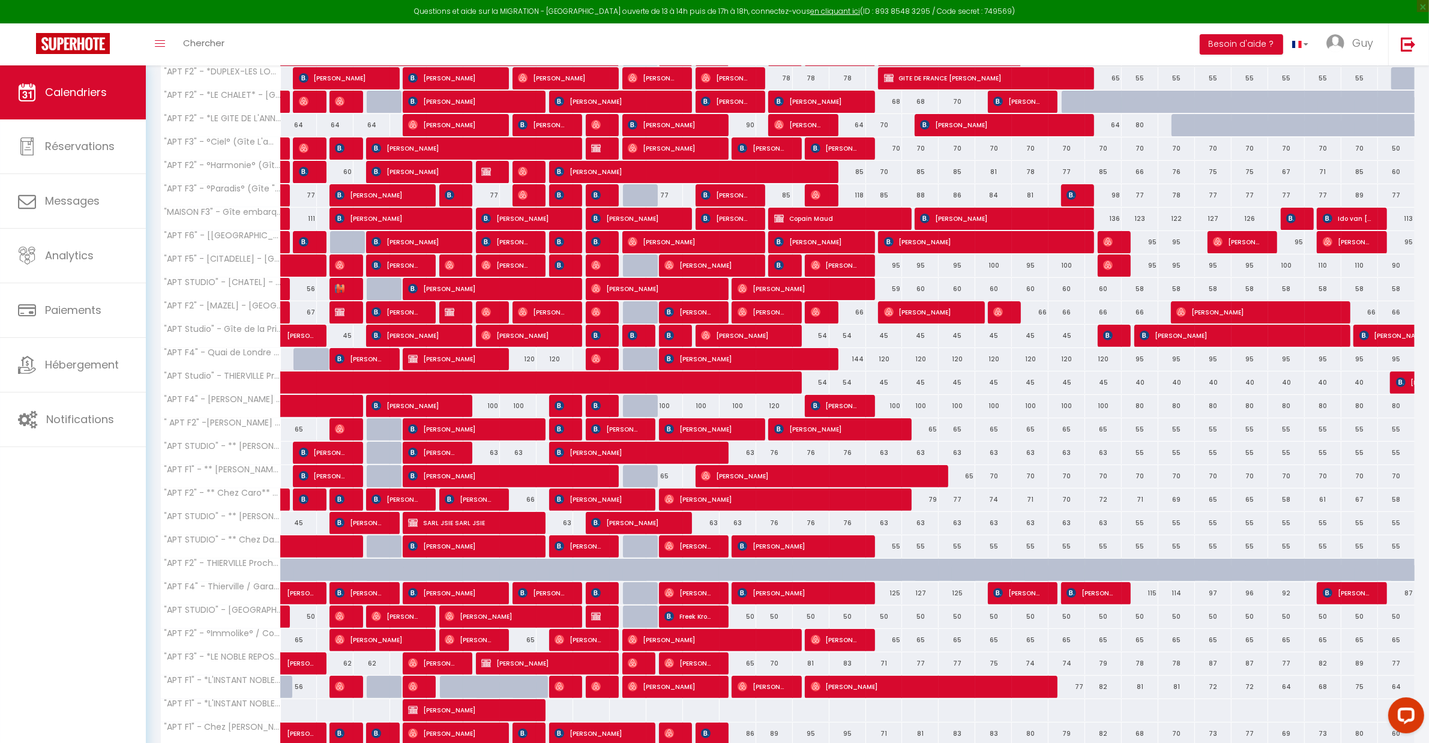
scroll to position [375, 0]
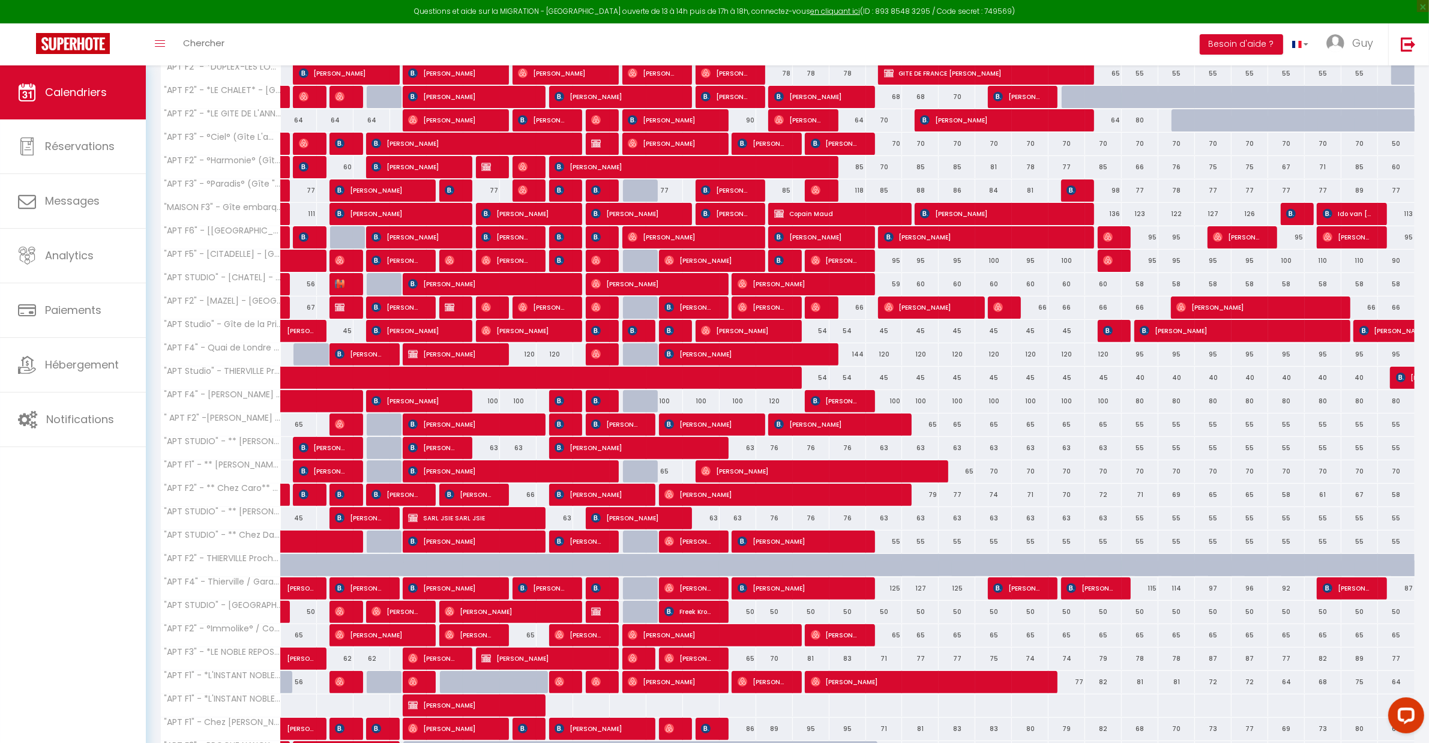
click at [664, 402] on div "100" at bounding box center [664, 401] width 37 height 22
type input "100"
type input "Lun 11 Août 2025"
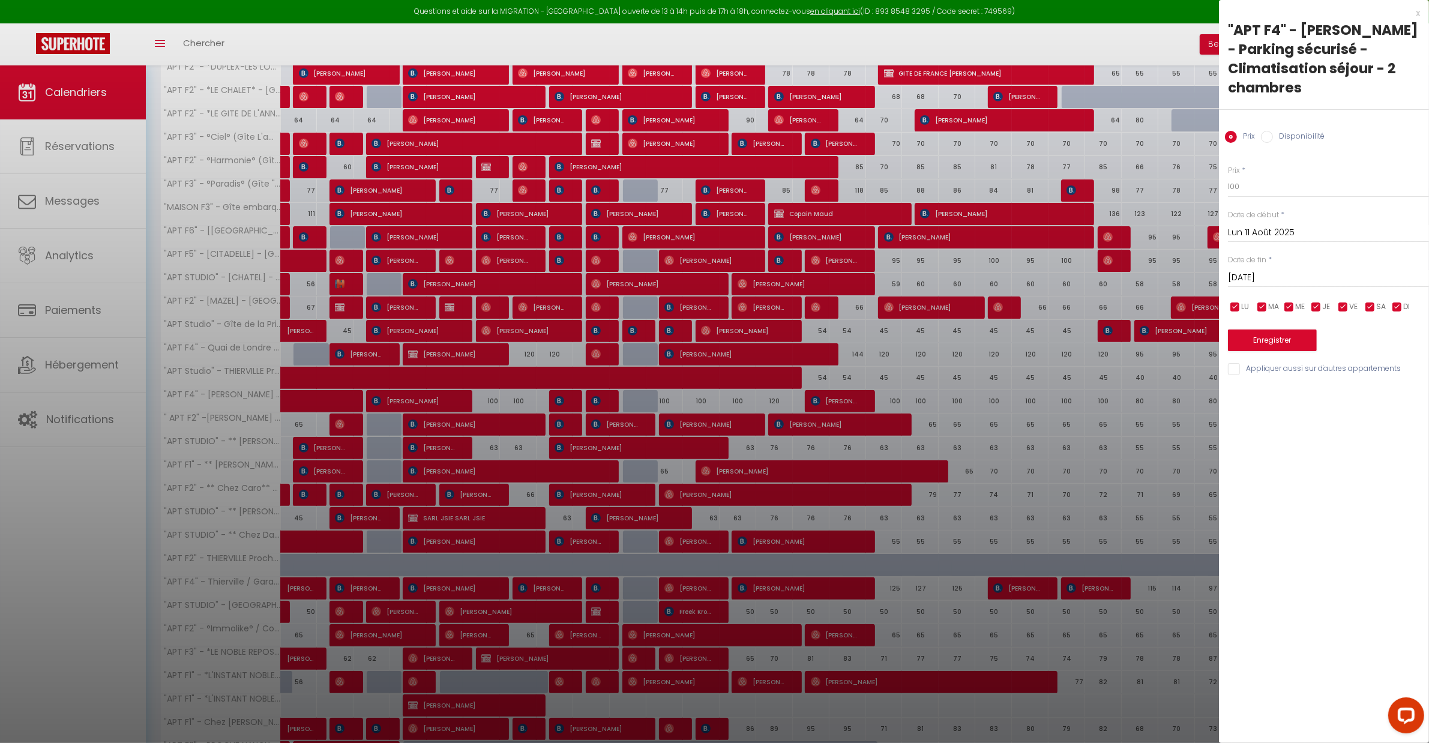
click at [1243, 275] on input "[DATE]" at bounding box center [1328, 278] width 201 height 16
click at [1322, 392] on span "13" at bounding box center [1318, 394] width 26 height 24
type input "Mer 13 Août 2025"
click at [1268, 148] on div ""APT F4" - [PERSON_NAME] - Parking sécurisé - Climatisation séjour - 2 chambres…" at bounding box center [1324, 198] width 210 height 357
drag, startPoint x: 1260, startPoint y: 137, endPoint x: 1259, endPoint y: 163, distance: 25.8
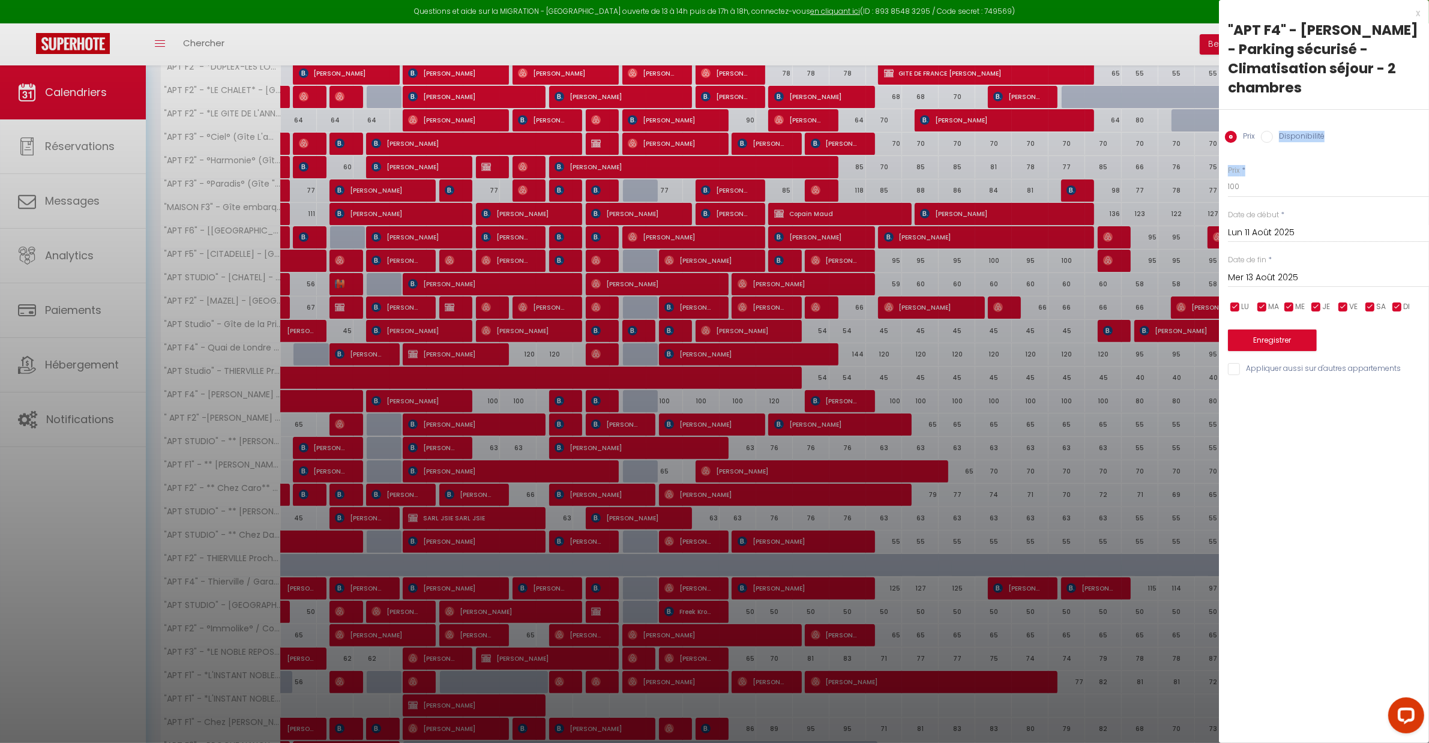
click at [1261, 136] on input "Disponibilité" at bounding box center [1267, 137] width 12 height 12
radio input "true"
radio input "false"
click at [1260, 187] on select "Disponible Indisponible" at bounding box center [1328, 187] width 201 height 23
select select "0"
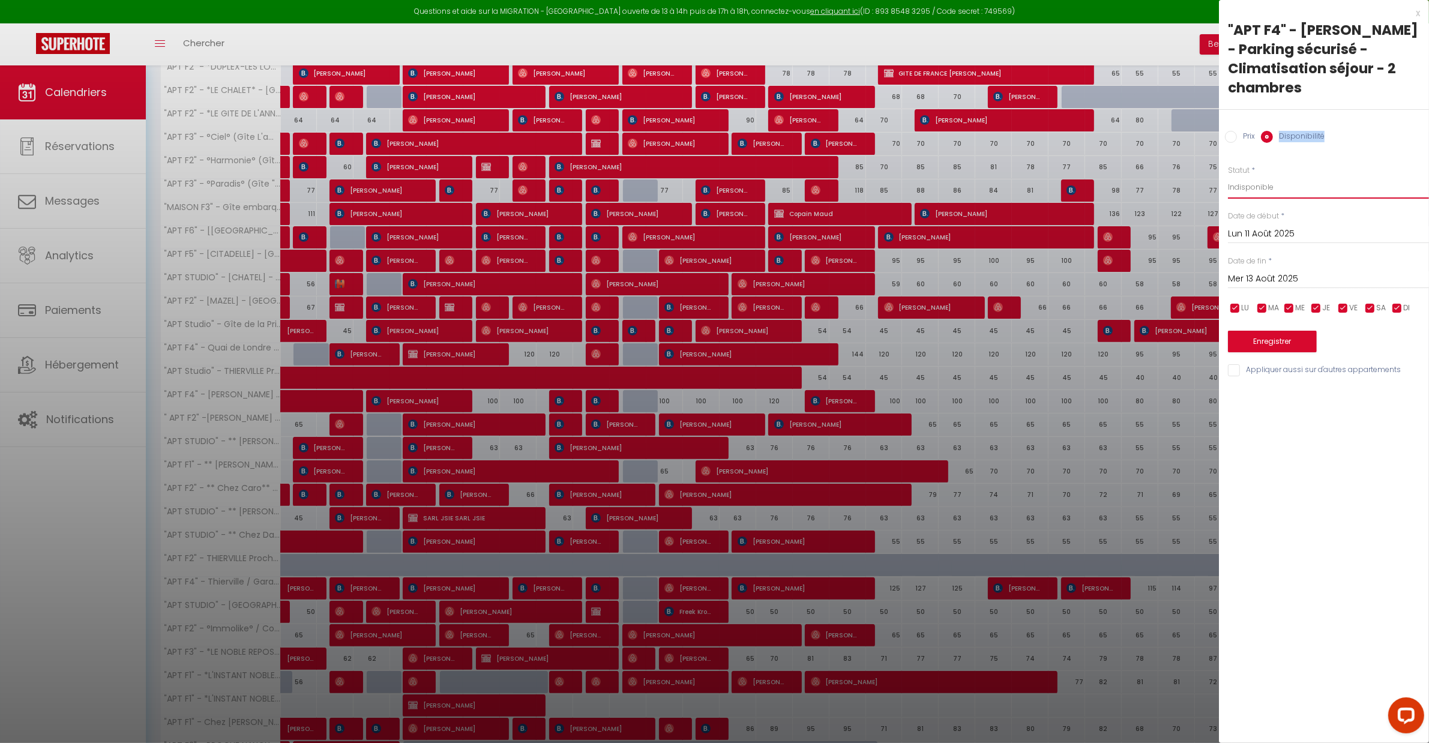
click at [1228, 176] on select "Disponible Indisponible" at bounding box center [1328, 187] width 201 height 23
click at [1257, 343] on button "Enregistrer" at bounding box center [1272, 342] width 89 height 22
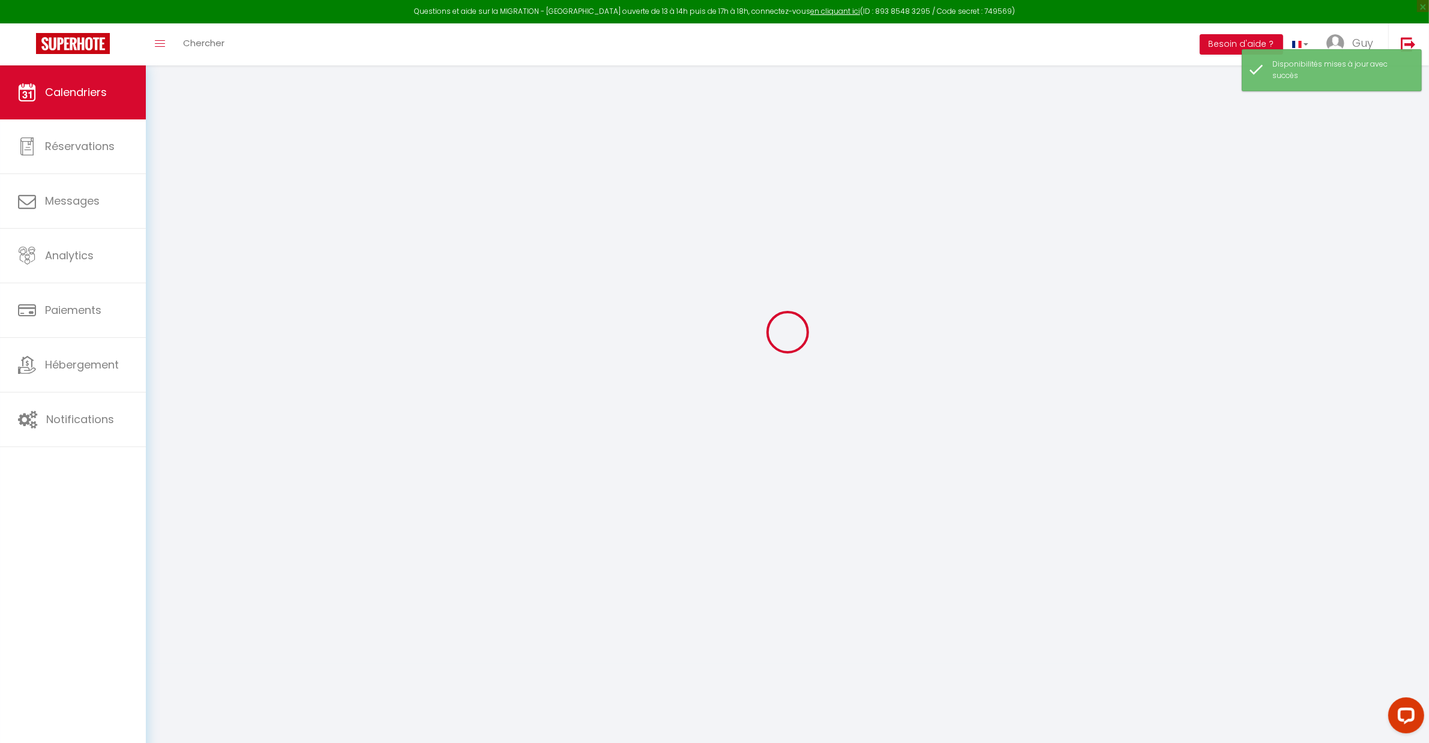
scroll to position [65, 0]
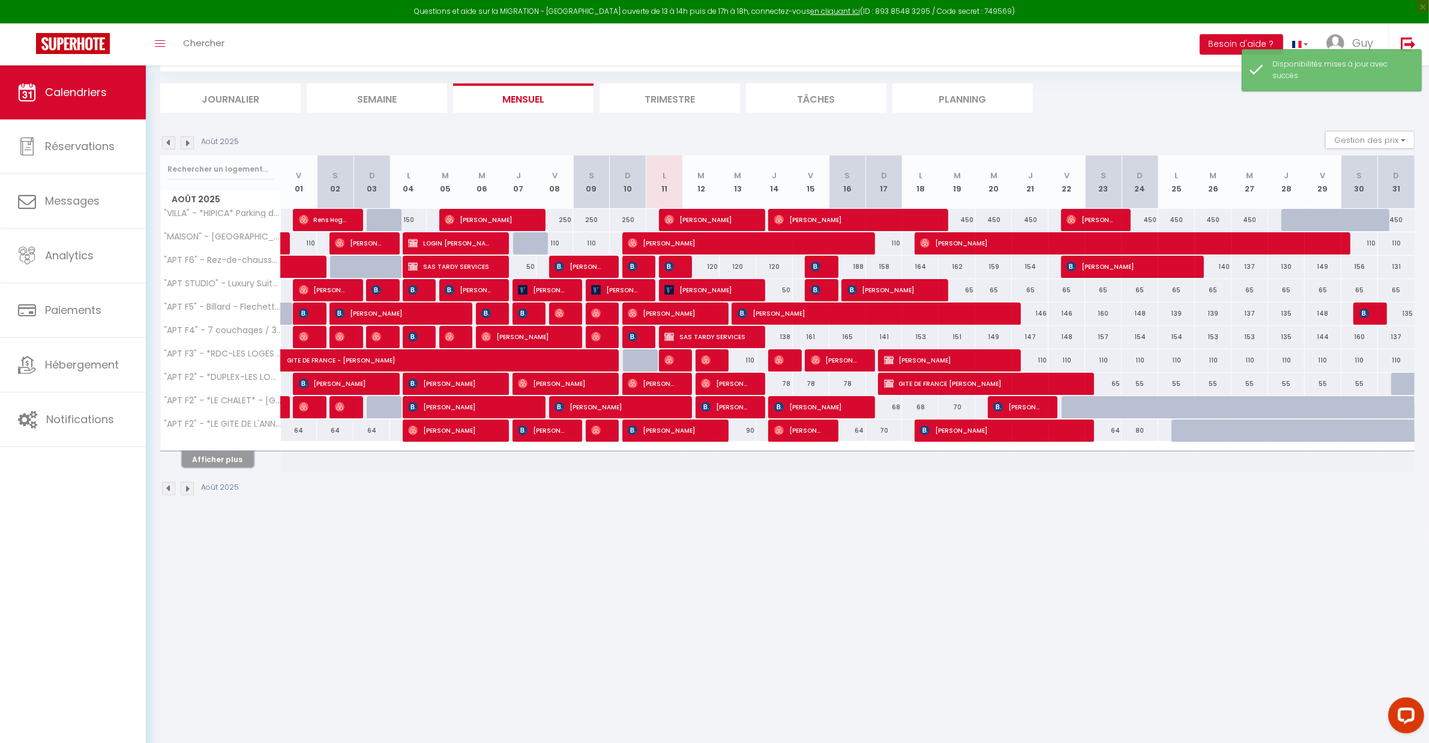
click at [221, 454] on button "Afficher plus" at bounding box center [218, 459] width 72 height 16
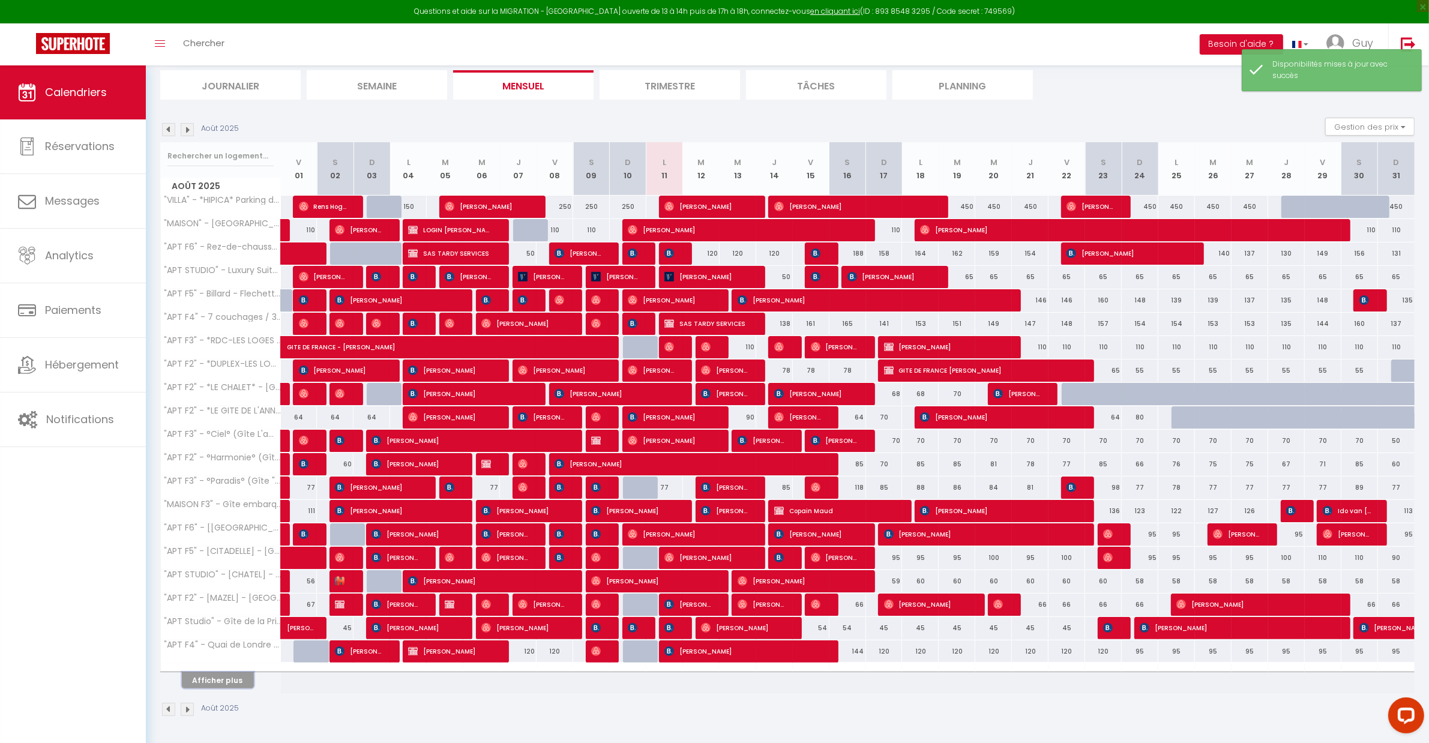
scroll to position [80, 0]
click at [239, 667] on div at bounding box center [221, 668] width 120 height 8
drag, startPoint x: 228, startPoint y: 680, endPoint x: 275, endPoint y: 653, distance: 54.0
click at [228, 679] on button "Afficher plus" at bounding box center [218, 680] width 72 height 16
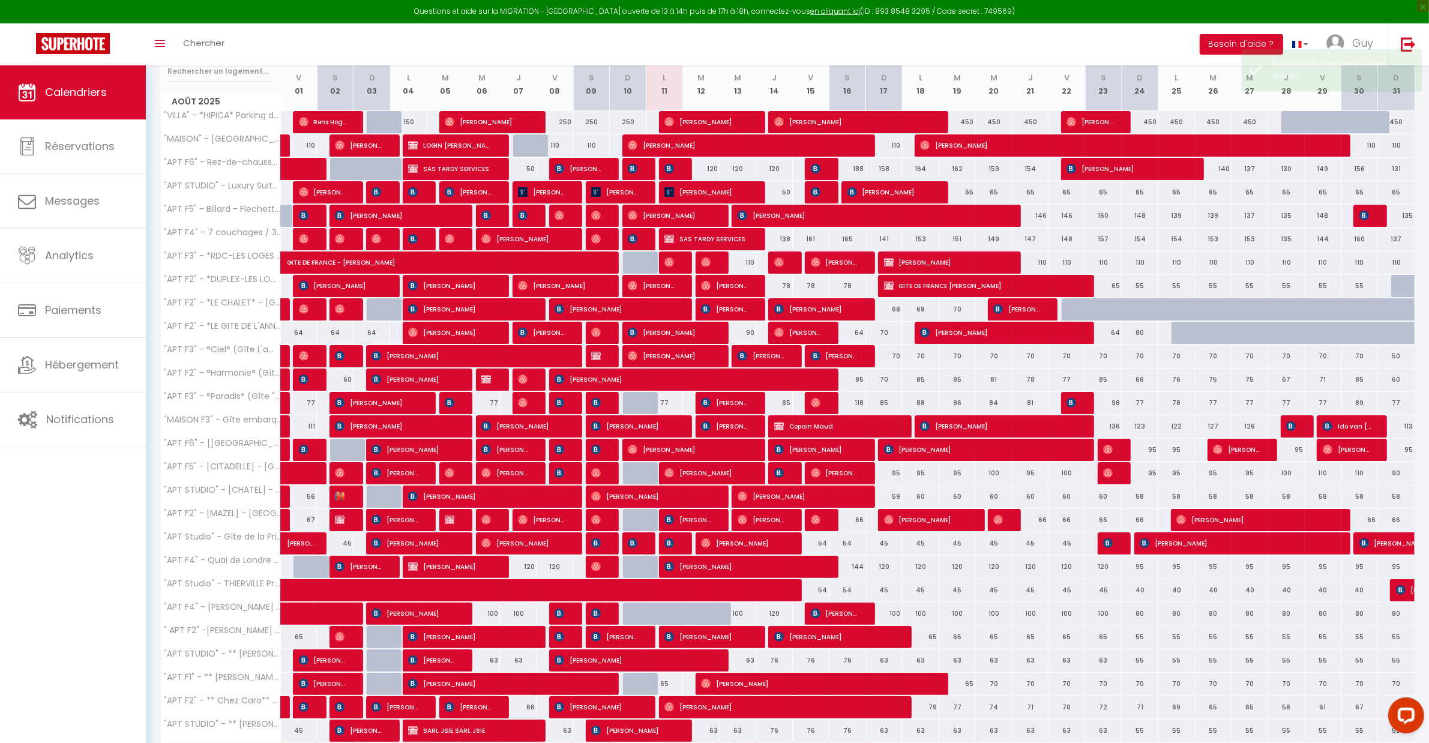
scroll to position [316, 0]
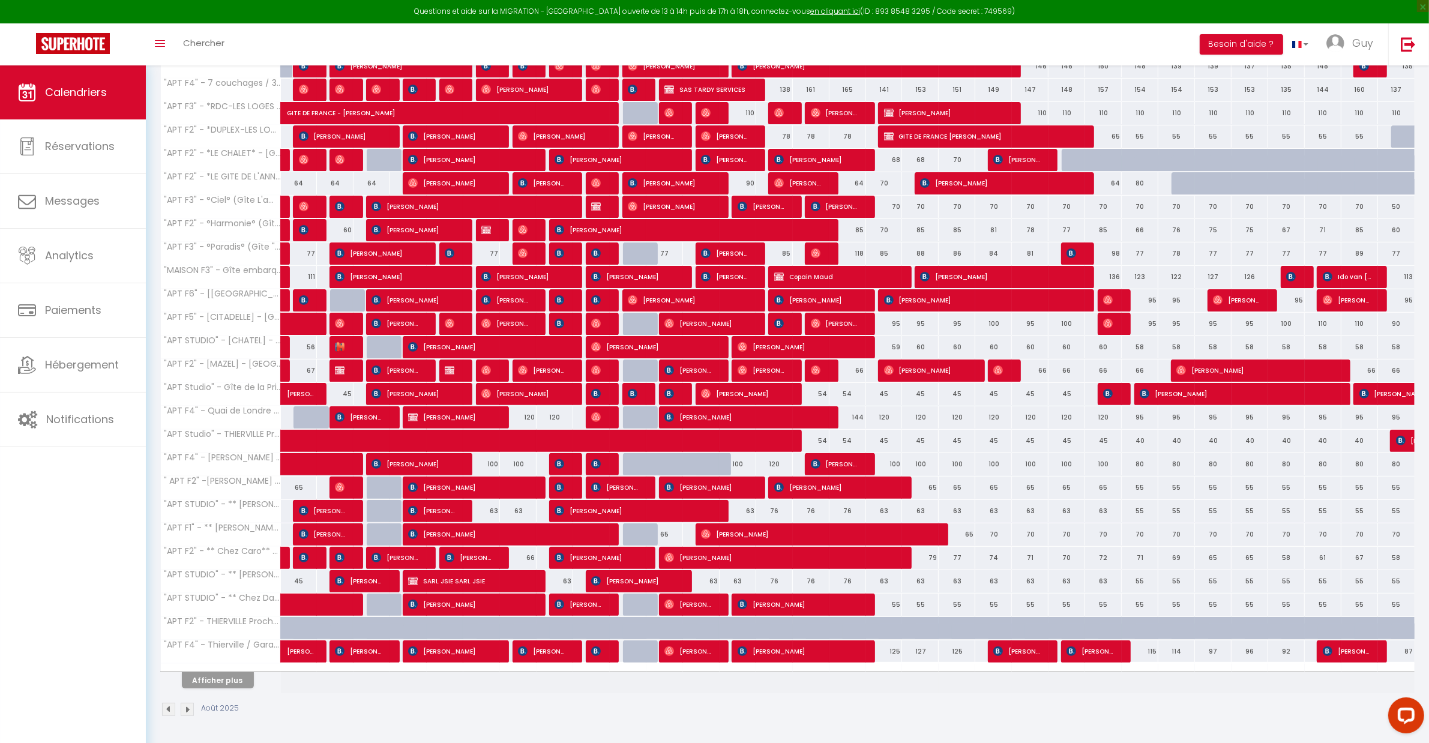
click at [738, 461] on div "100" at bounding box center [738, 464] width 37 height 22
select select "1"
type input "Mer 13 Août 2025"
type input "[DEMOGRAPHIC_DATA][DATE]"
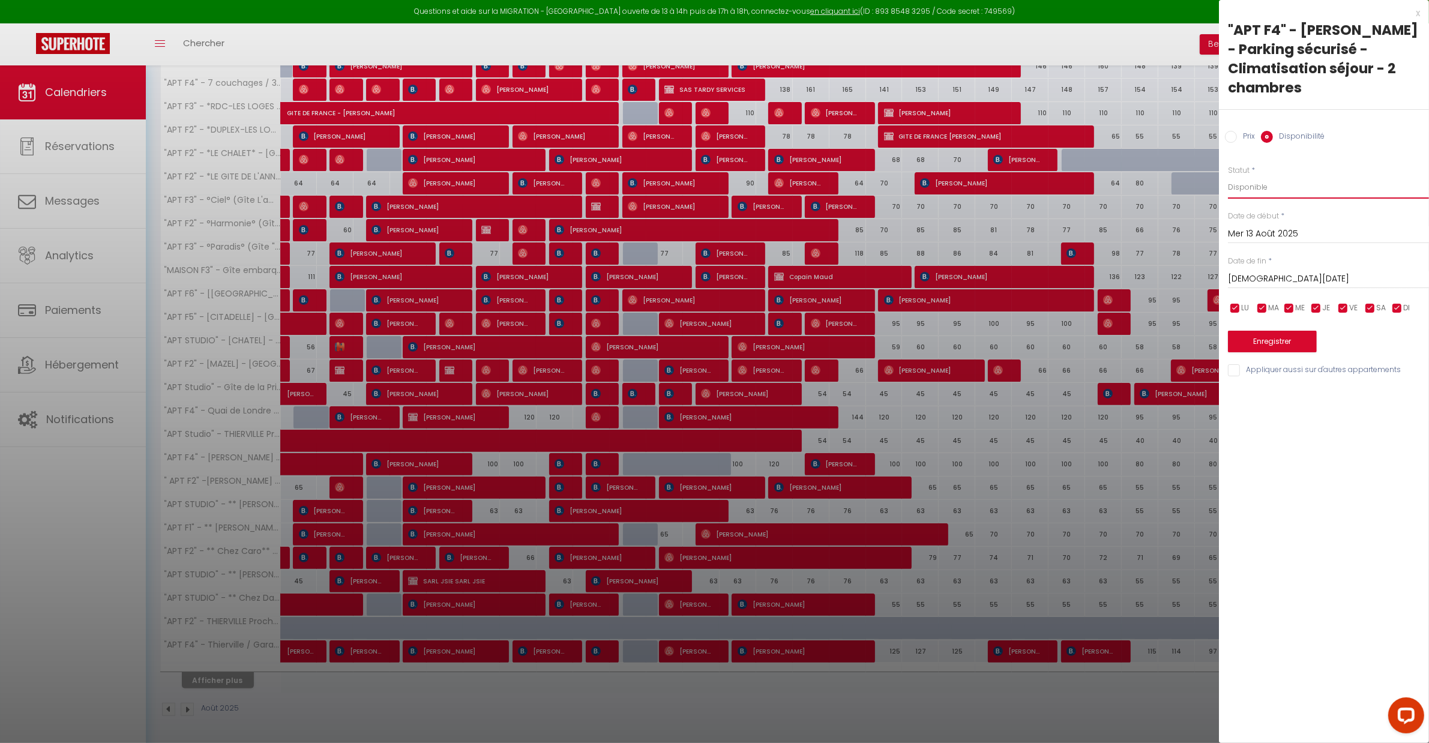
click at [1246, 190] on select "Disponible Indisponible" at bounding box center [1328, 187] width 201 height 23
select select "0"
click at [1228, 176] on select "Disponible Indisponible" at bounding box center [1328, 187] width 201 height 23
click at [1260, 334] on button "Enregistrer" at bounding box center [1272, 342] width 89 height 22
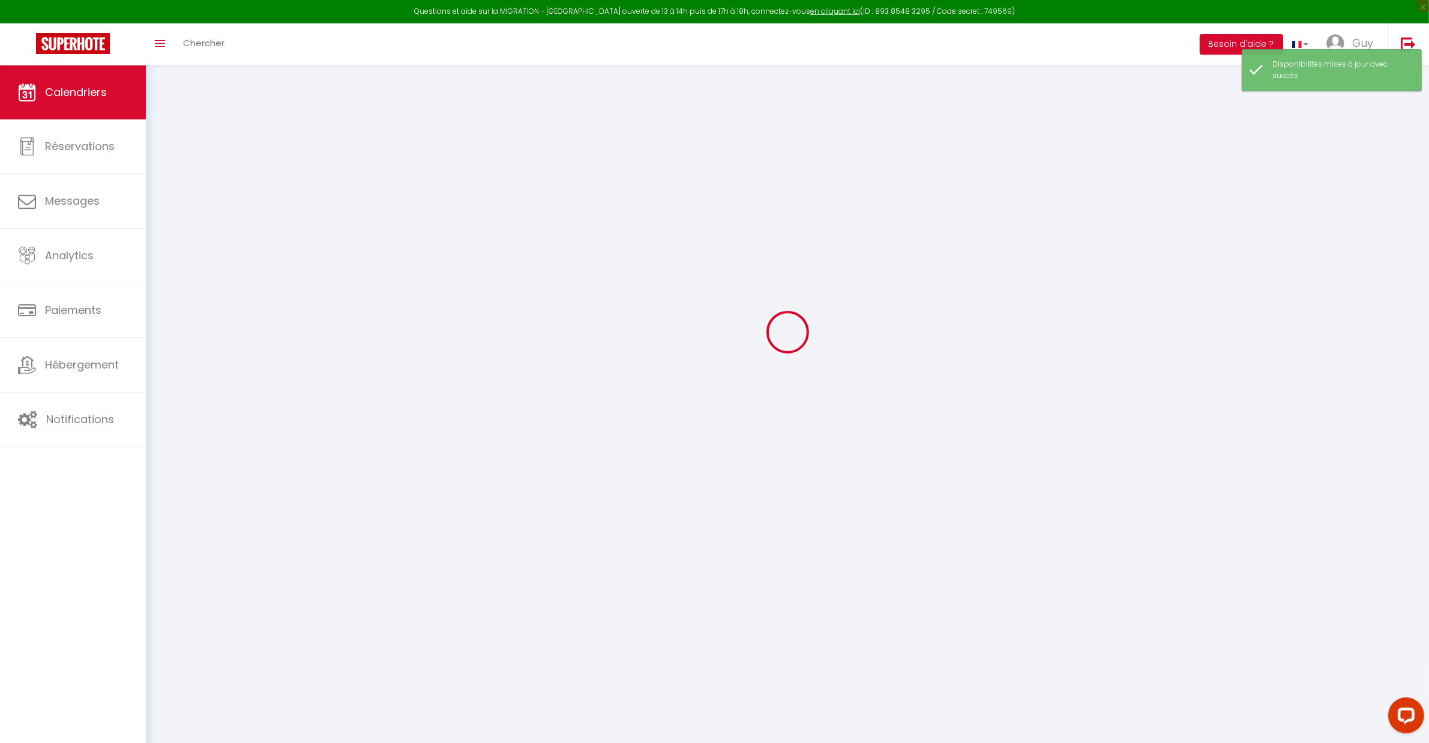
scroll to position [65, 0]
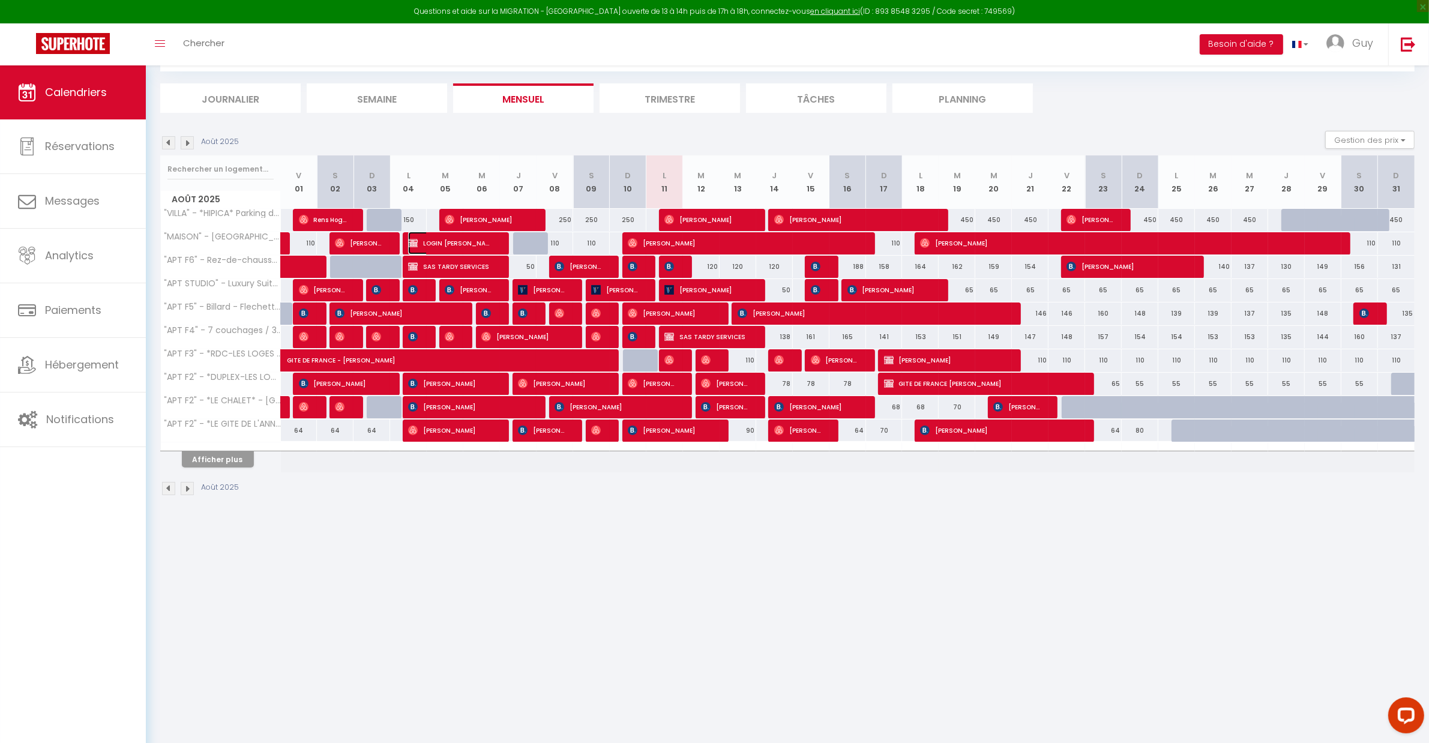
click at [423, 234] on span "LOGIN [PERSON_NAME]" at bounding box center [450, 243] width 85 height 23
select select "OK"
select select "KO"
select select "0"
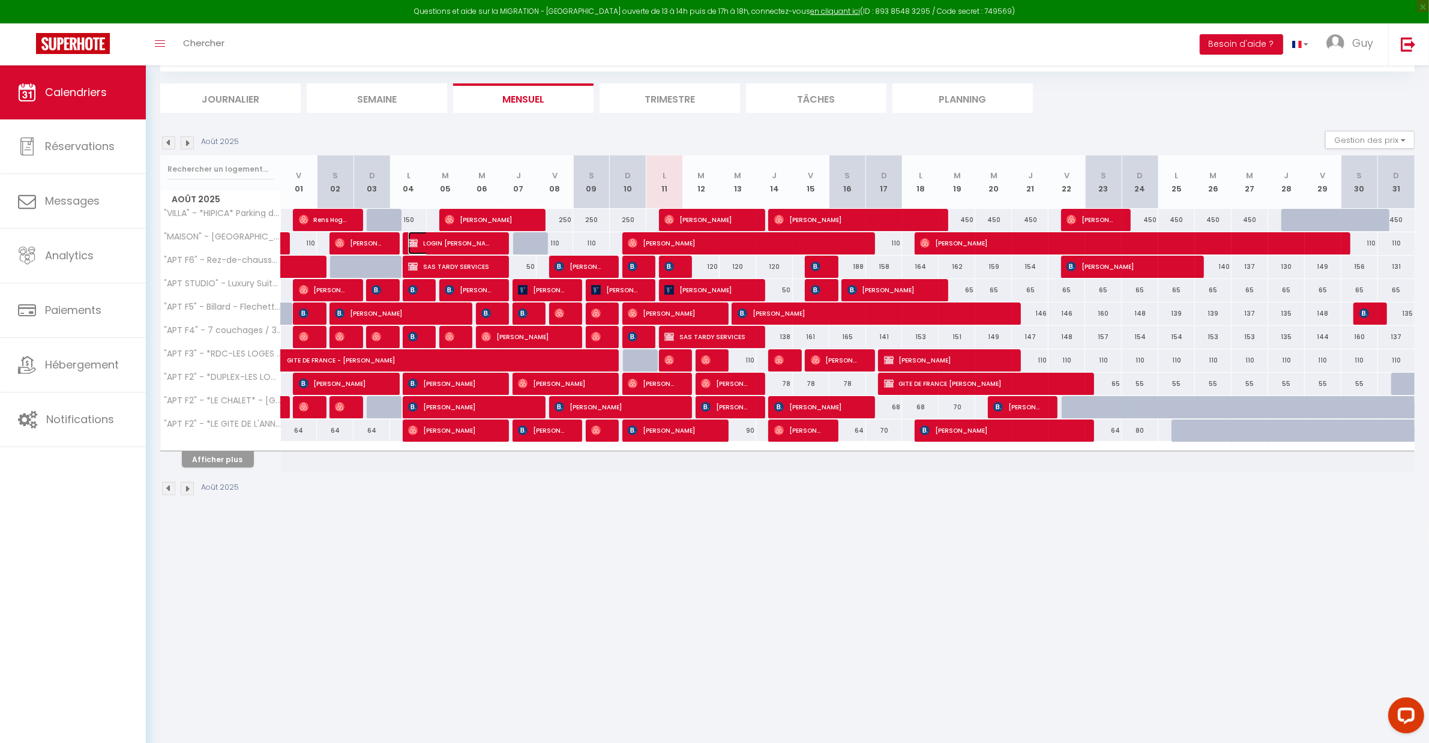
select select "1"
select select
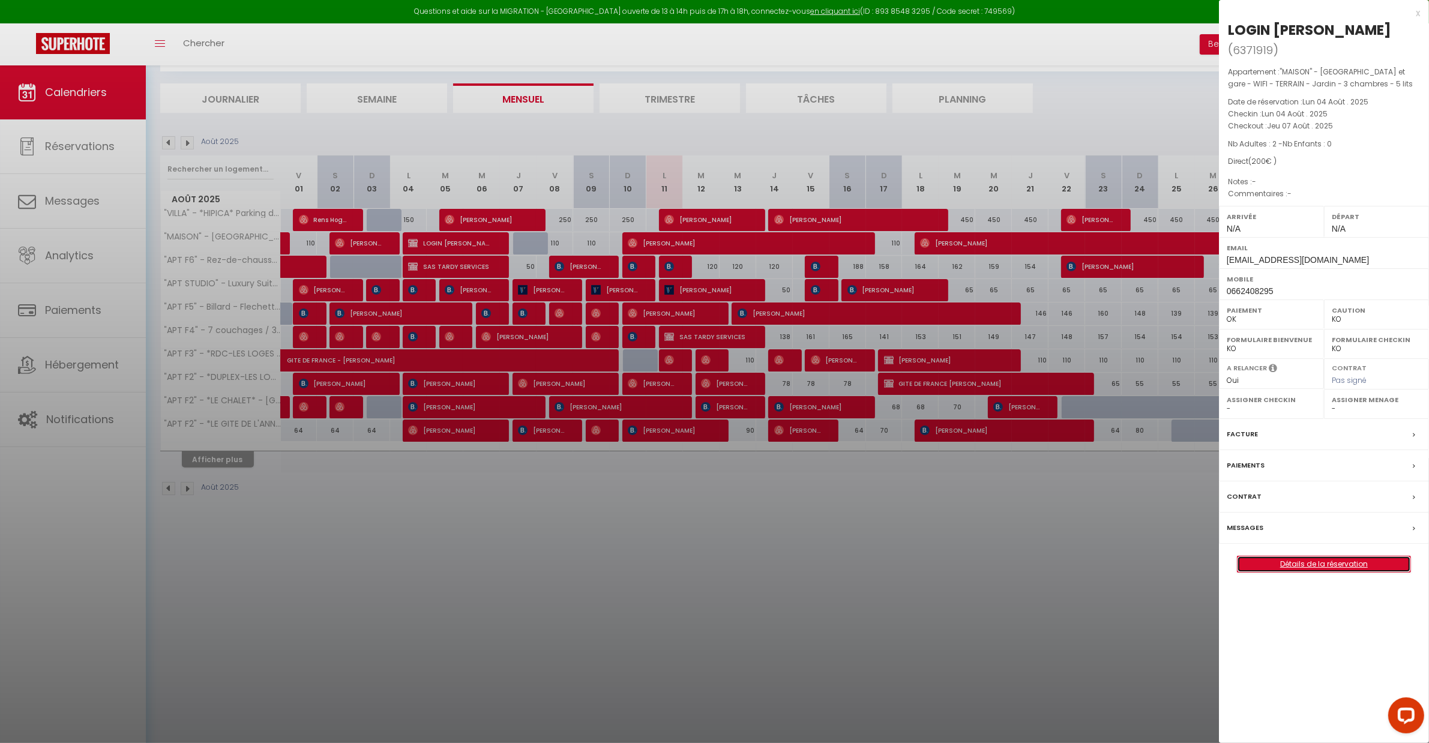
click at [1337, 556] on link "Détails de la réservation" at bounding box center [1324, 564] width 173 height 16
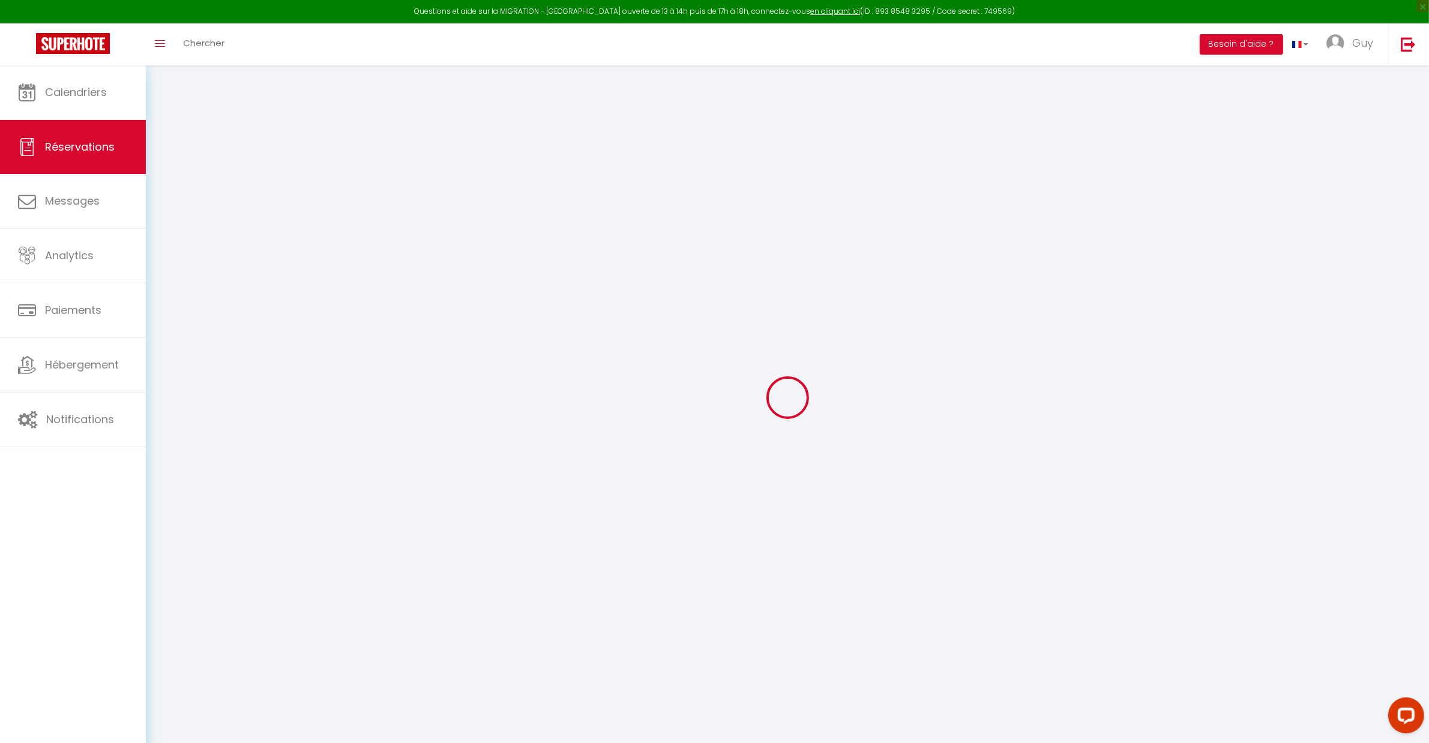
type input "LOGIN"
type input "[PERSON_NAME]"
type input "[EMAIL_ADDRESS][DOMAIN_NAME]"
type input "0662408295"
select select "FR"
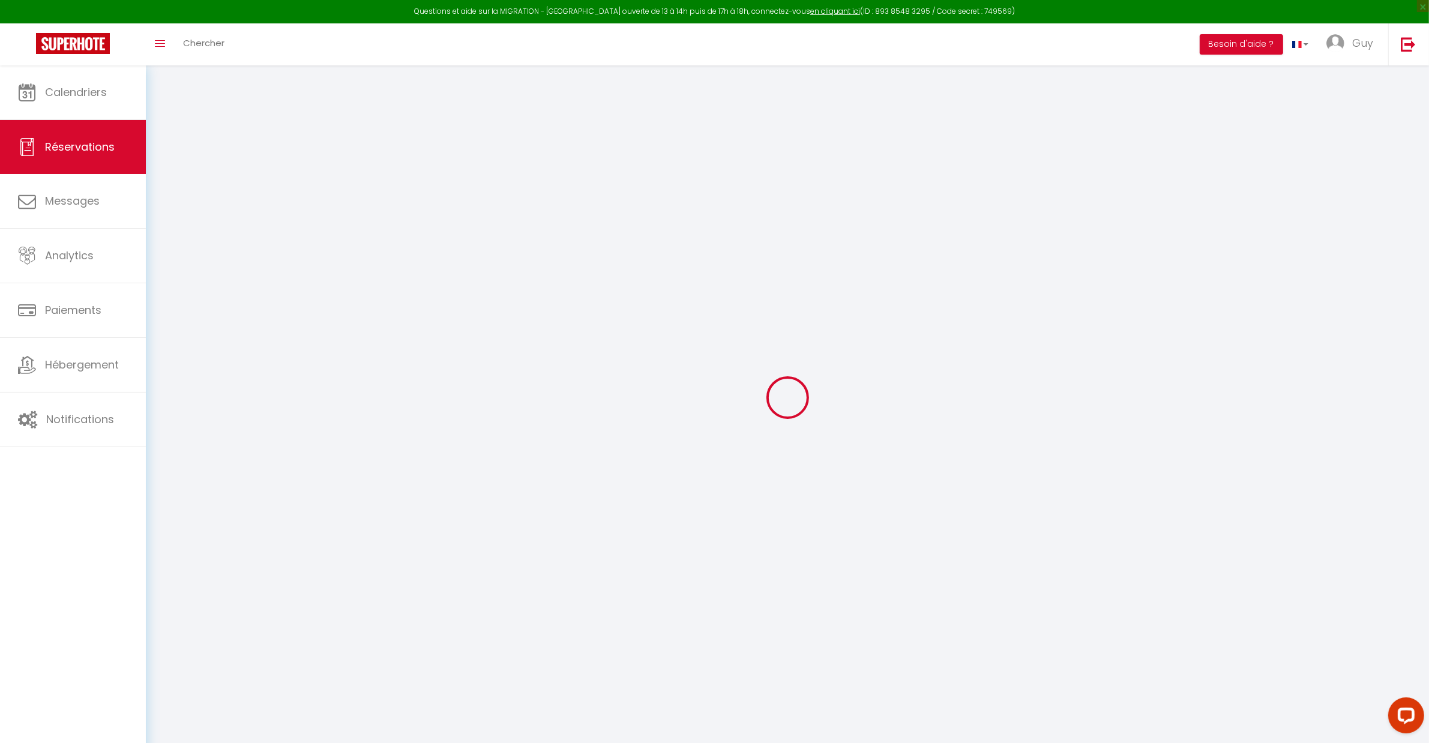
select select "74632"
select select "1"
type input "Lun 04 Août 2025"
select select
type input "Jeu 07 Août 2025"
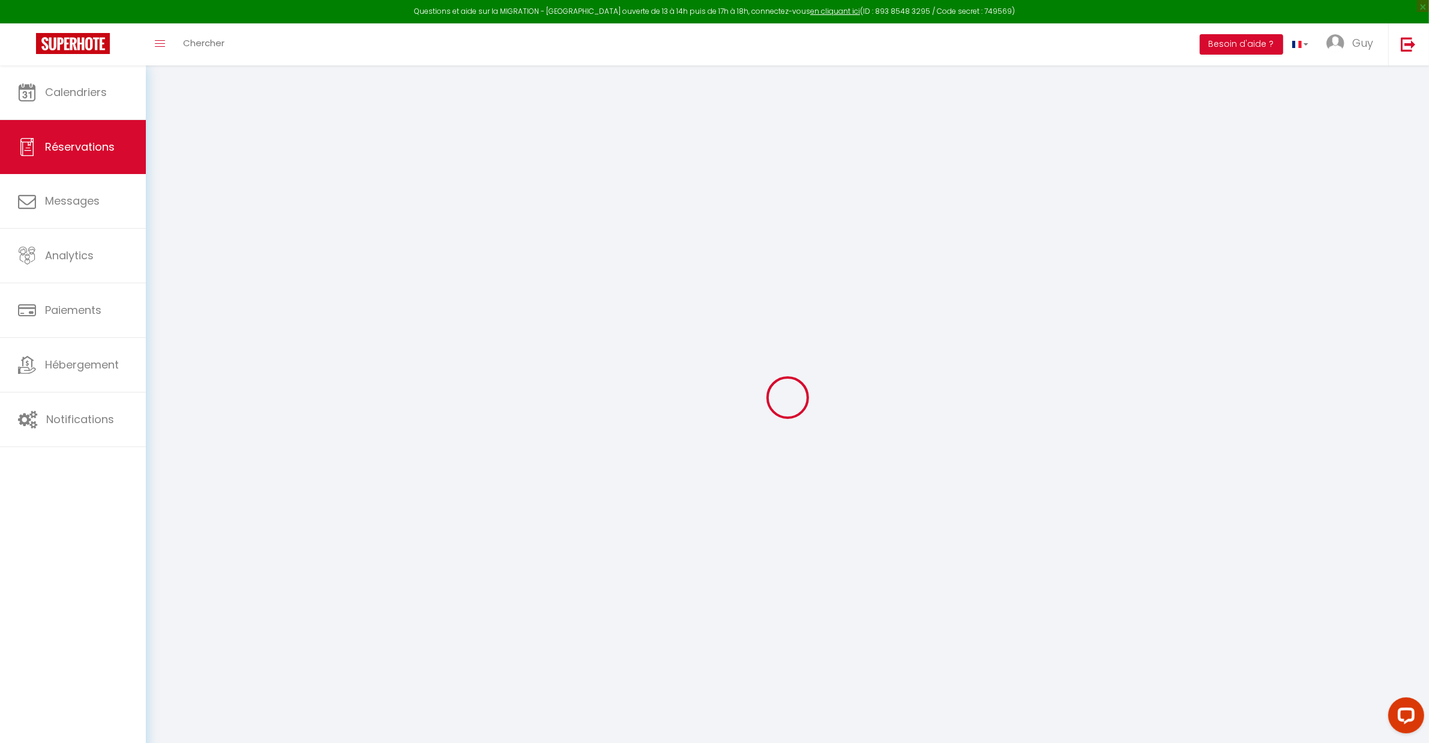
select select
type input "2"
select select "12"
select select
type input "200"
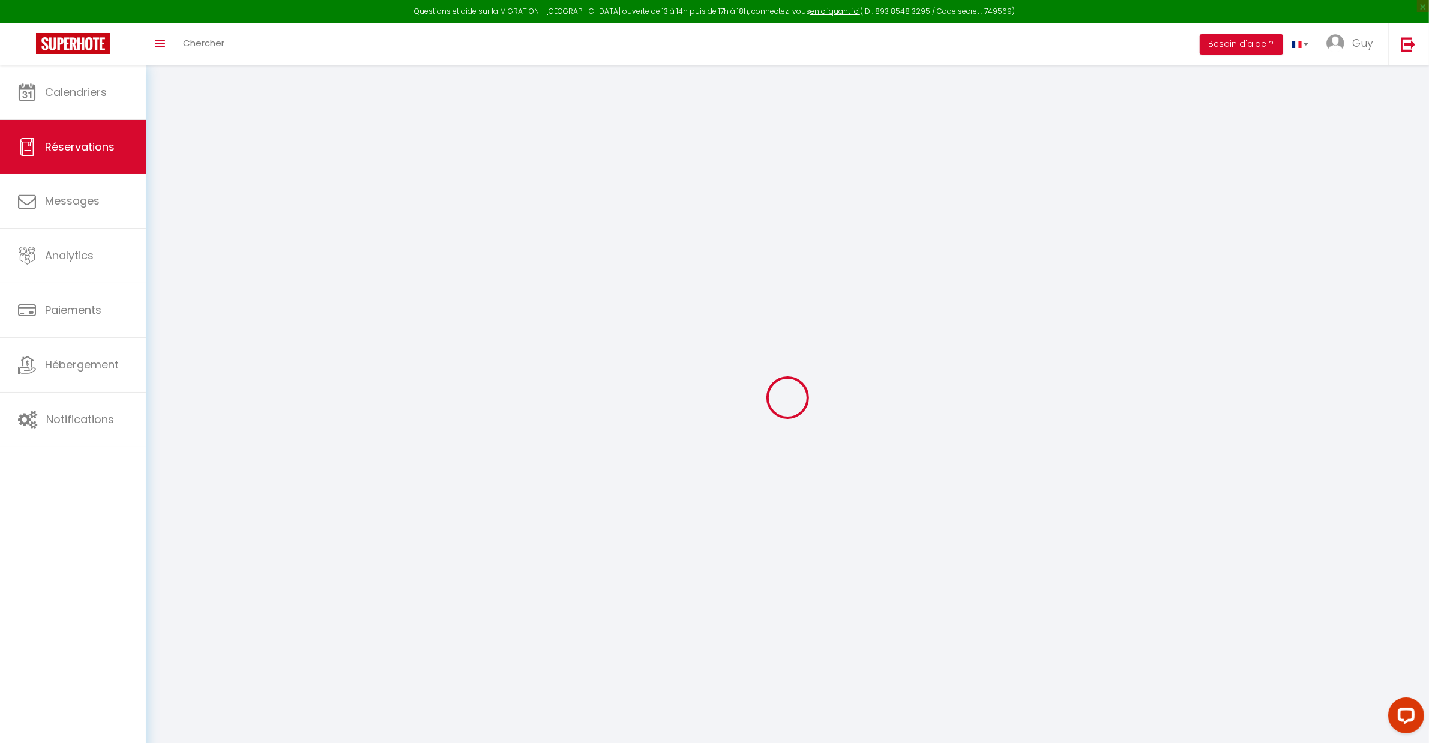
checkbox input "false"
type input "0"
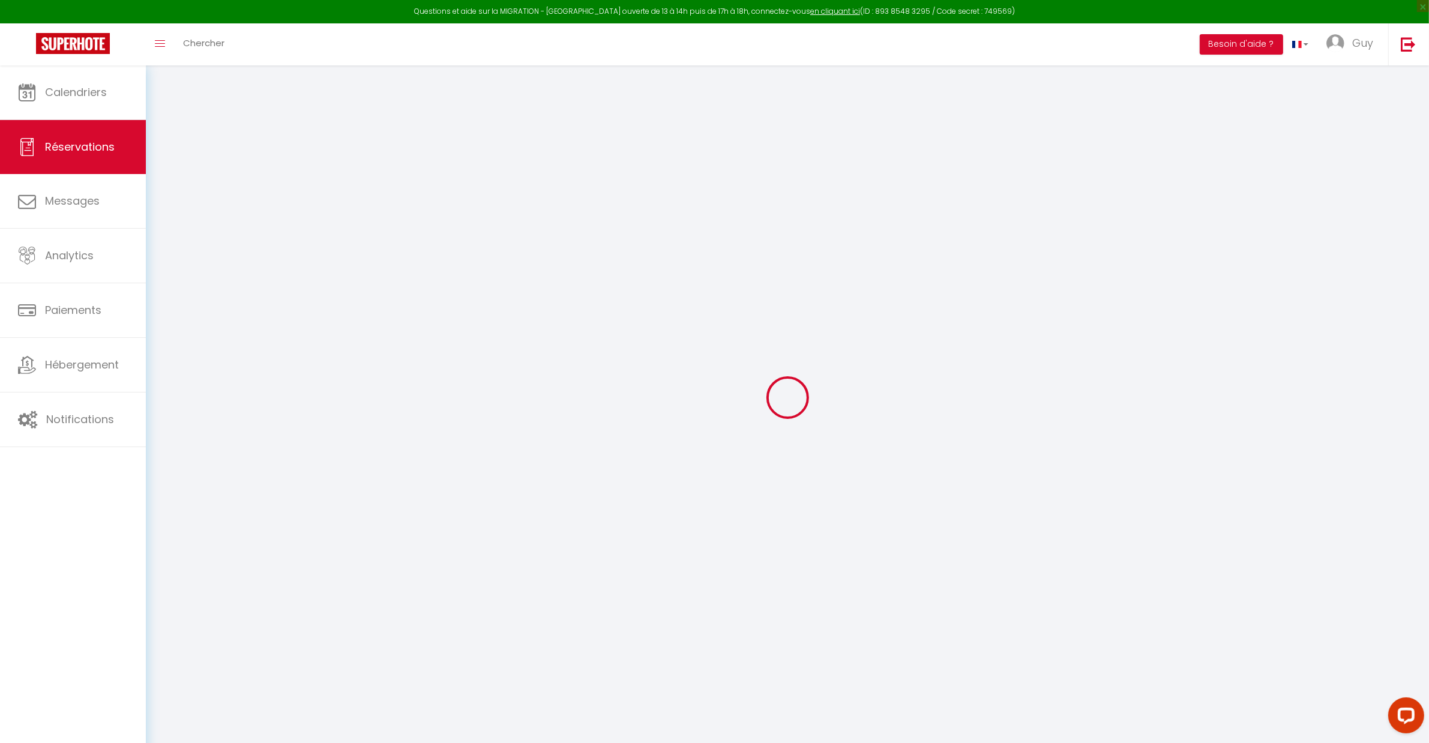
select select
select select "14"
checkbox input "false"
select select
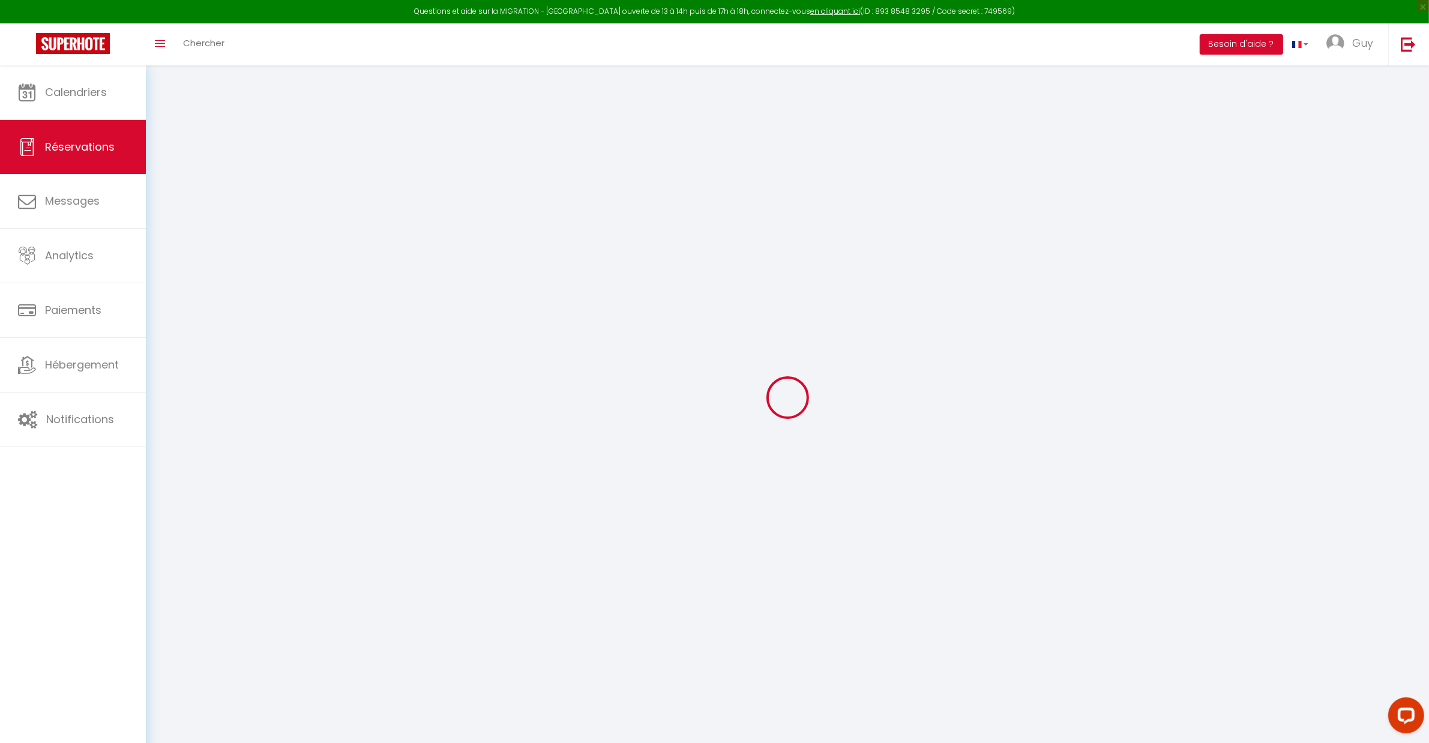
select select
checkbox input "false"
select select
checkbox input "false"
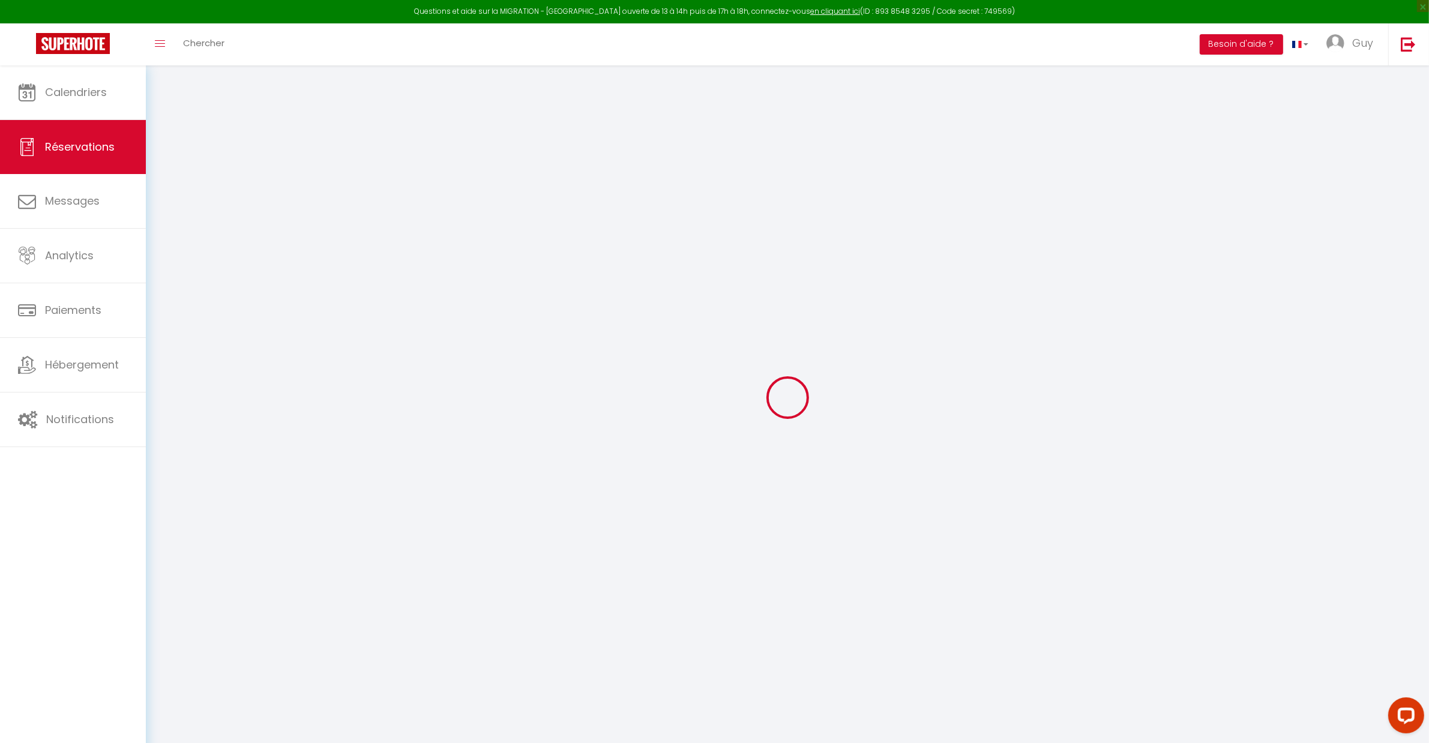
select select
checkbox input "false"
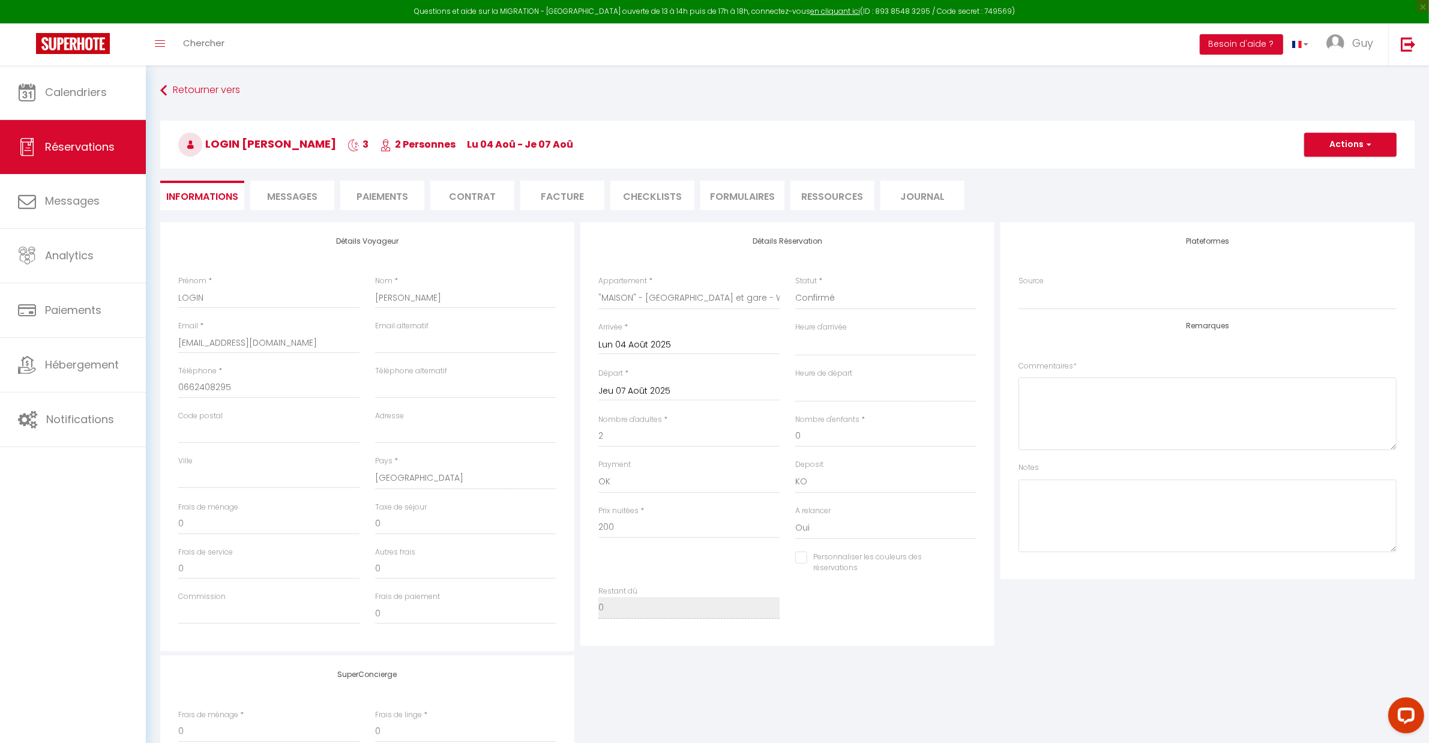
select select
checkbox input "false"
select select
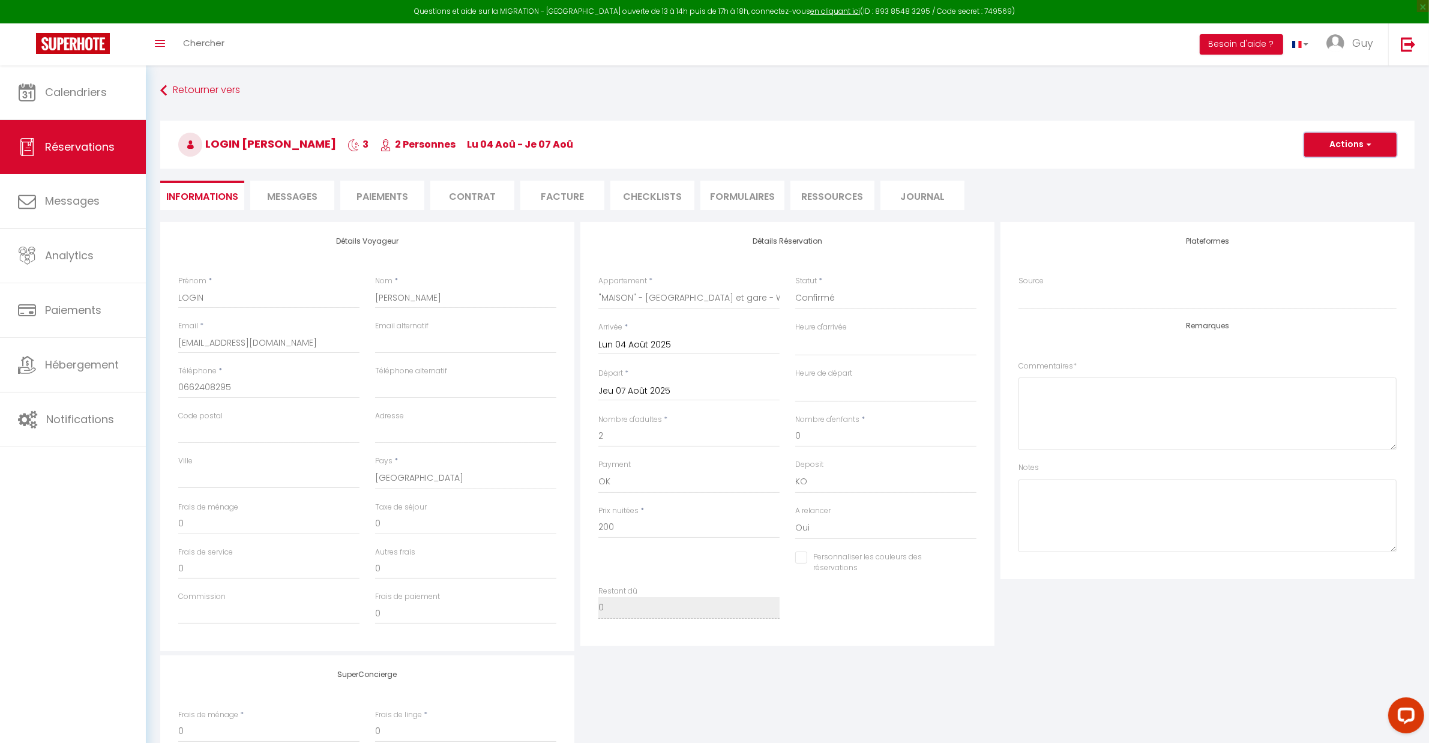
click at [1332, 133] on button "Actions" at bounding box center [1350, 145] width 92 height 24
click at [1327, 184] on link "Dupliquer" at bounding box center [1338, 187] width 95 height 16
select select
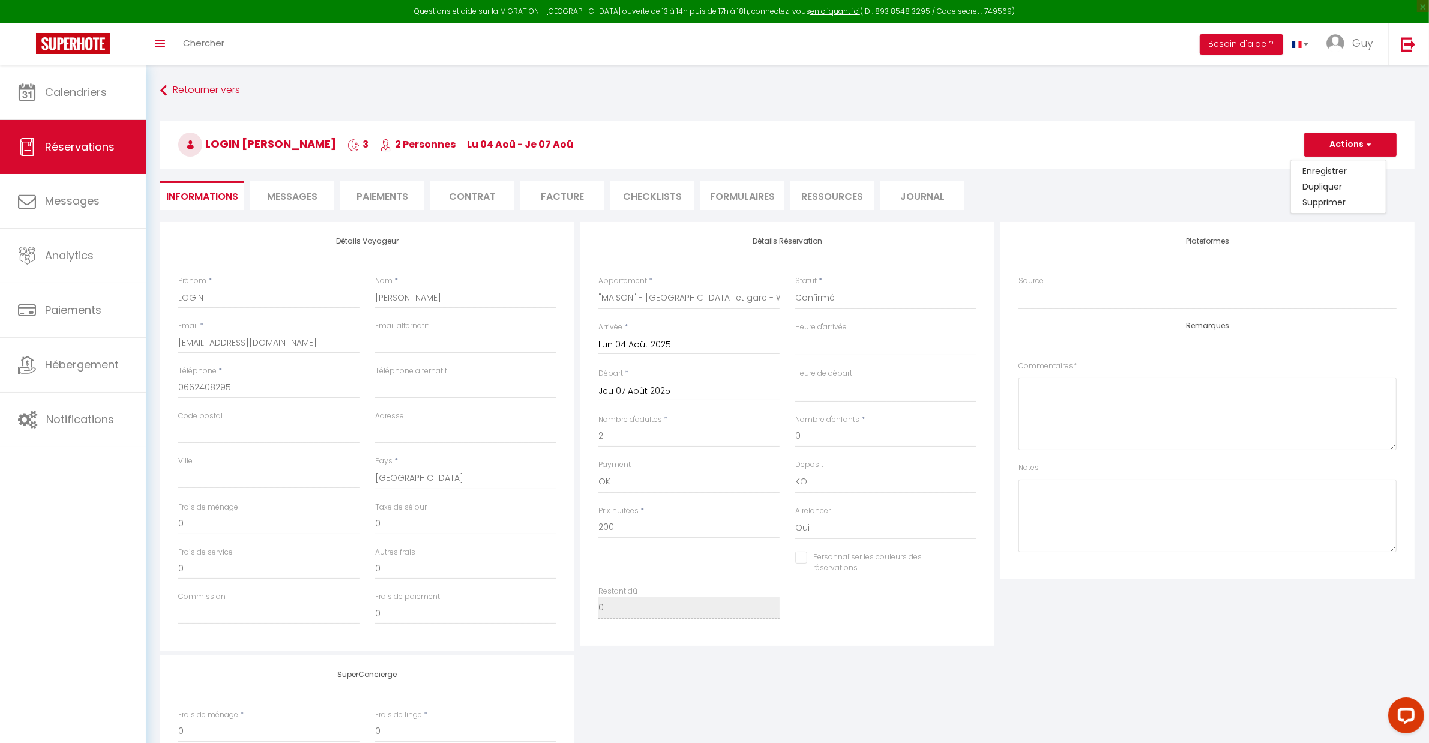
select select
checkbox input "false"
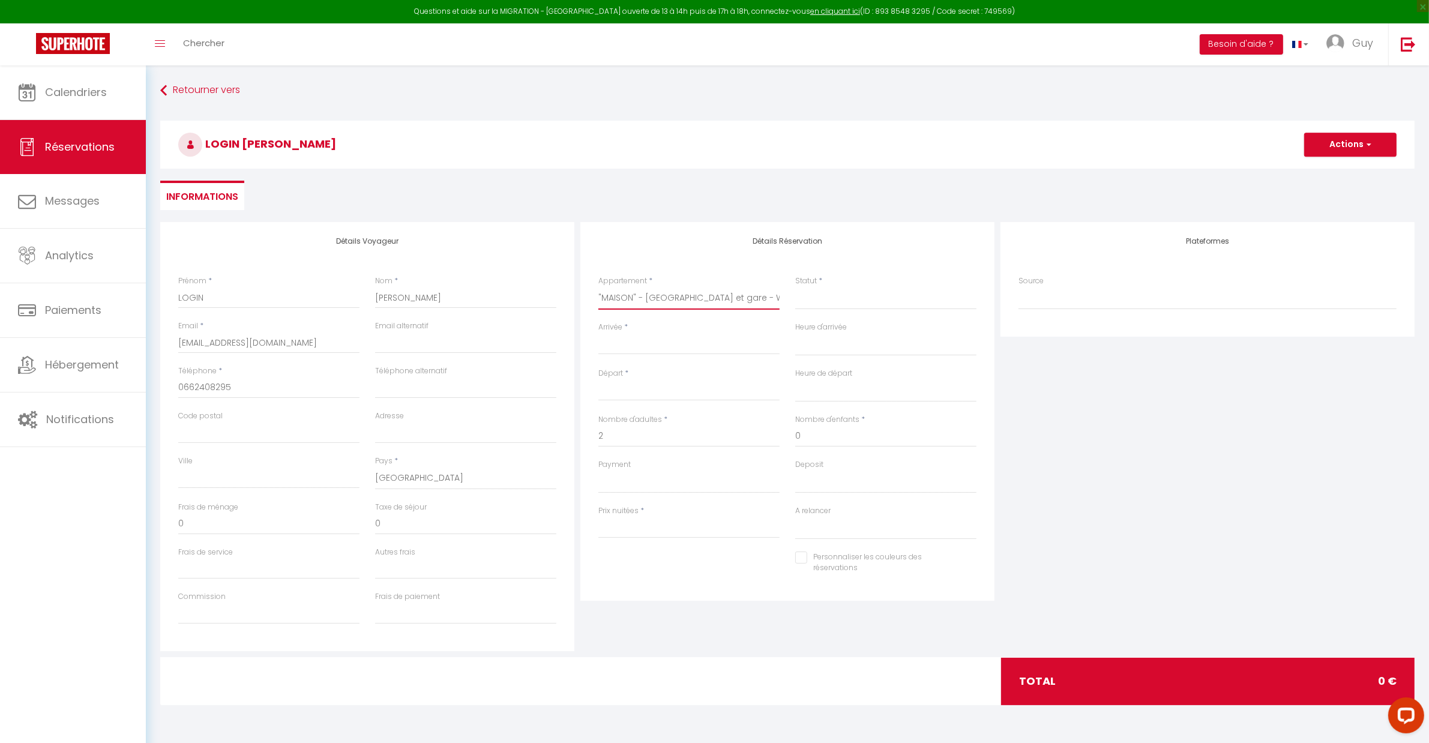
click at [670, 298] on select ""VILLA" - *HIPICA* Parking devant - Terrain tennis - Basket - ! Piscine ! - 5MI…" at bounding box center [688, 298] width 181 height 23
select select "37880"
click at [598, 287] on select ""VILLA" - *HIPICA* Parking devant - Terrain tennis - Basket - ! Piscine ! - 5MI…" at bounding box center [688, 298] width 181 height 23
select select
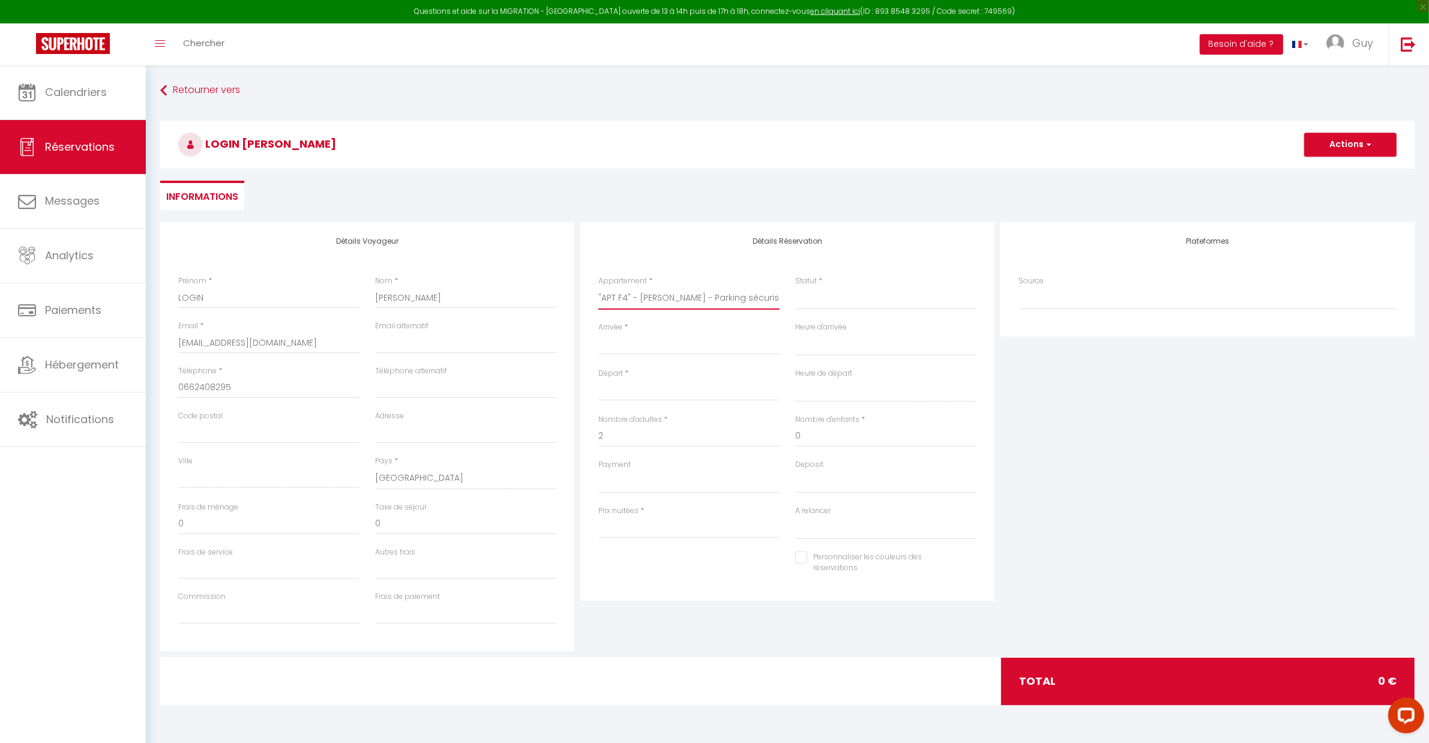
select select
type input "0"
select select
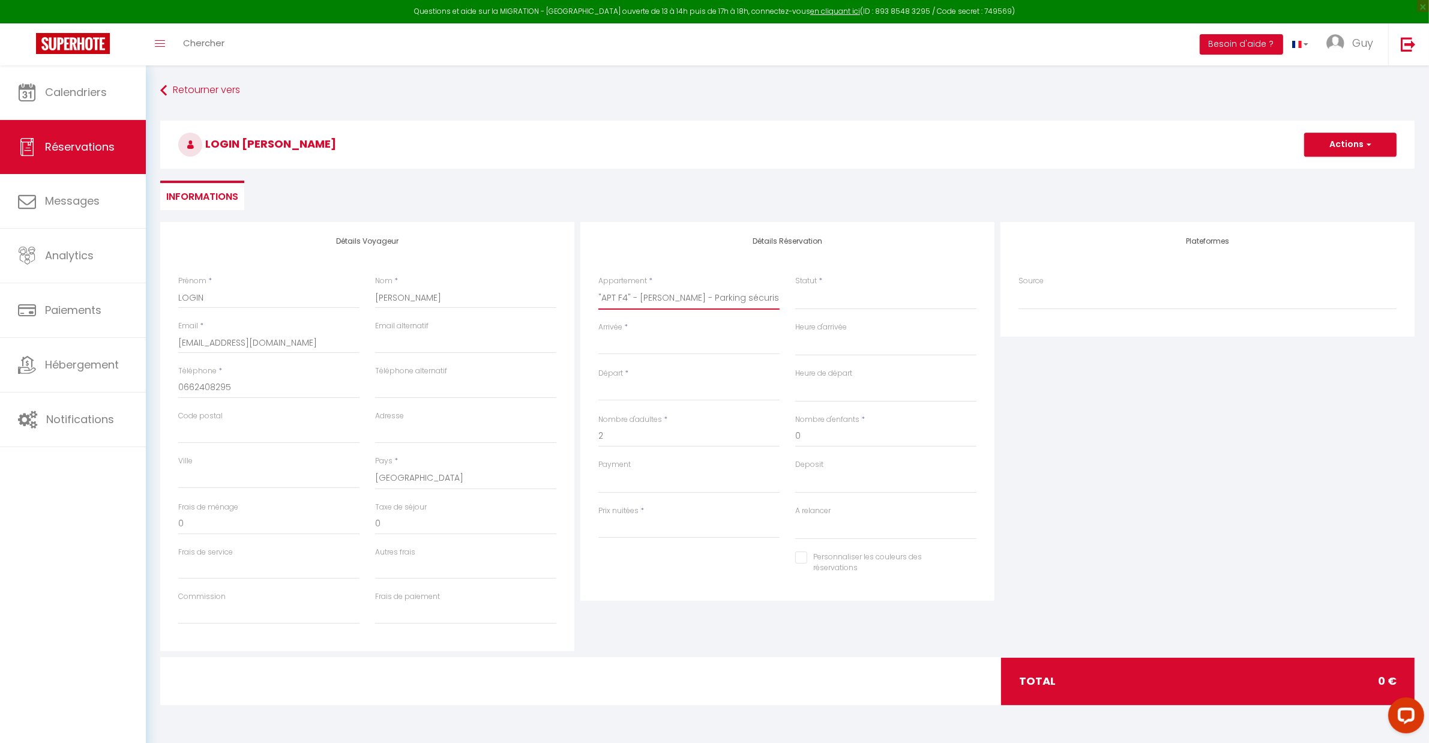
checkbox input "false"
click at [803, 301] on select "Confirmé Non Confirmé [PERSON_NAME] par le voyageur No Show Request" at bounding box center [885, 298] width 181 height 23
select select
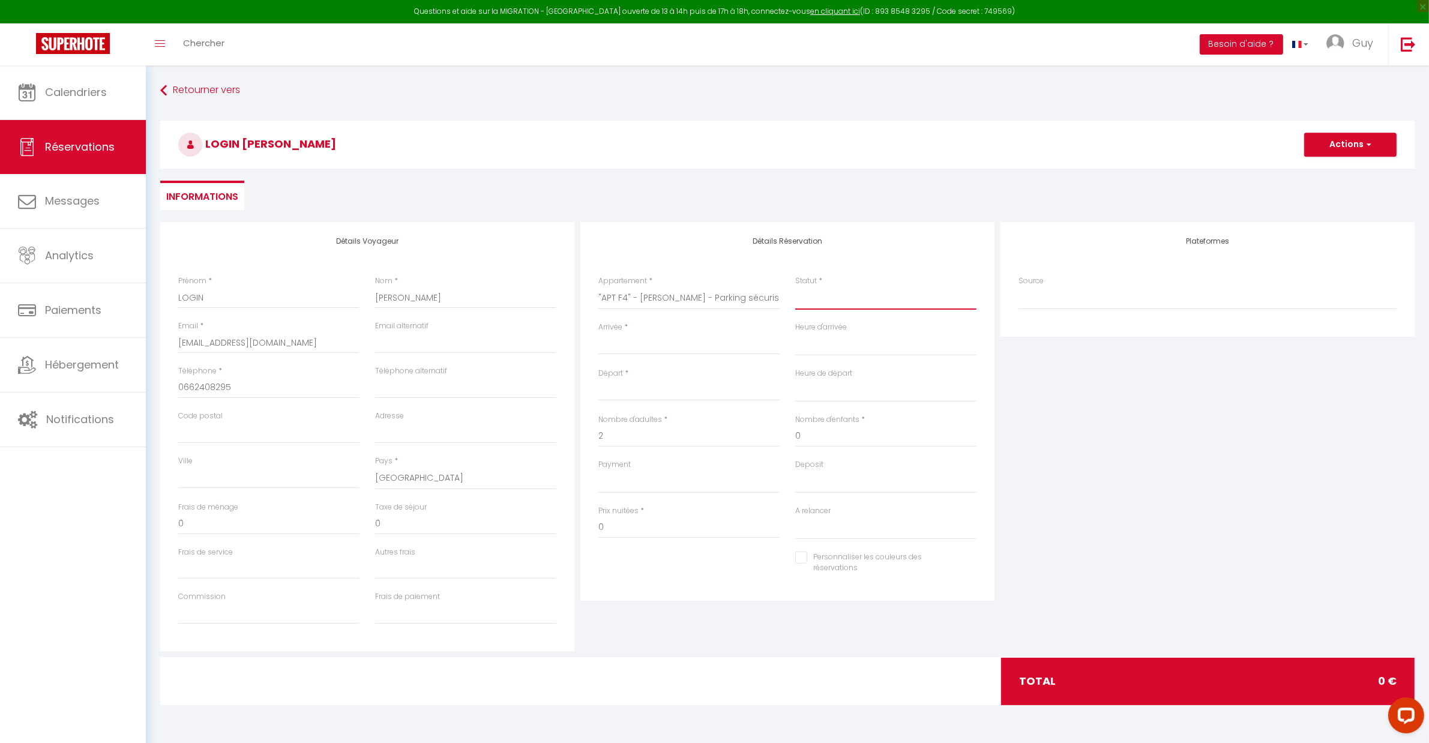
select select
checkbox input "false"
click at [808, 302] on select "Confirmé Non Confirmé [PERSON_NAME] par le voyageur No Show Request" at bounding box center [885, 298] width 181 height 23
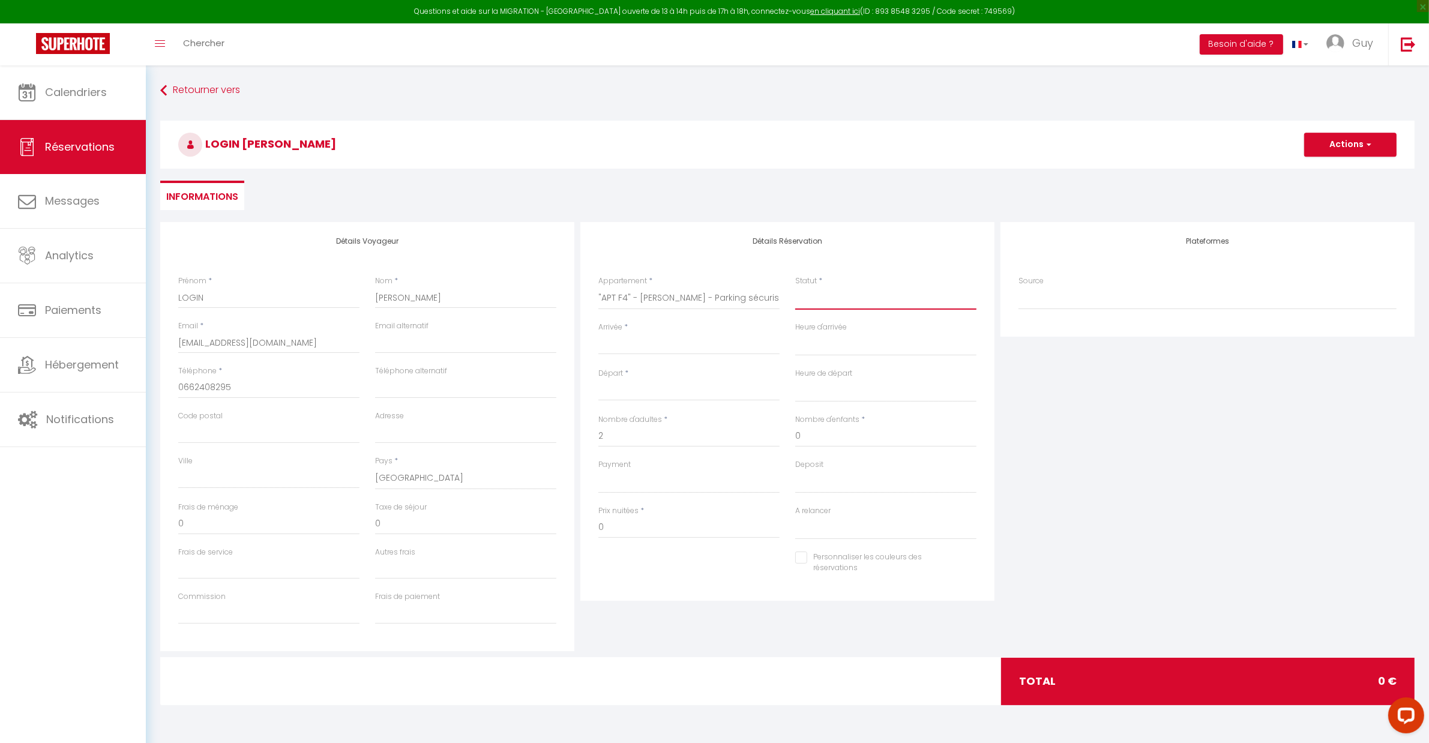
click at [808, 302] on select "Confirmé Non Confirmé [PERSON_NAME] par le voyageur No Show Request" at bounding box center [885, 298] width 181 height 23
select select "1"
click at [795, 287] on select "Confirmé Non Confirmé [PERSON_NAME] par le voyageur No Show Request" at bounding box center [885, 298] width 181 height 23
select select
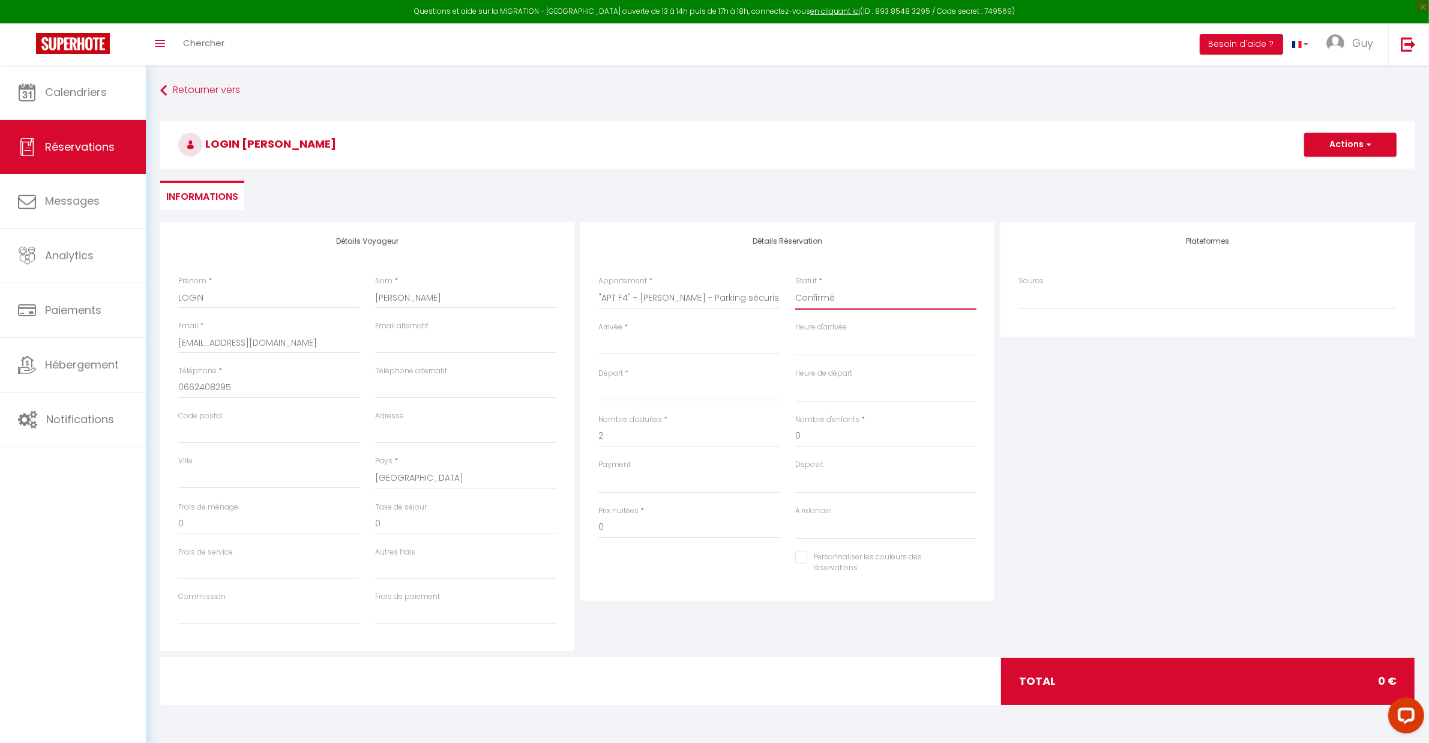
select select
checkbox input "false"
click at [667, 344] on input "Arrivée" at bounding box center [688, 345] width 181 height 16
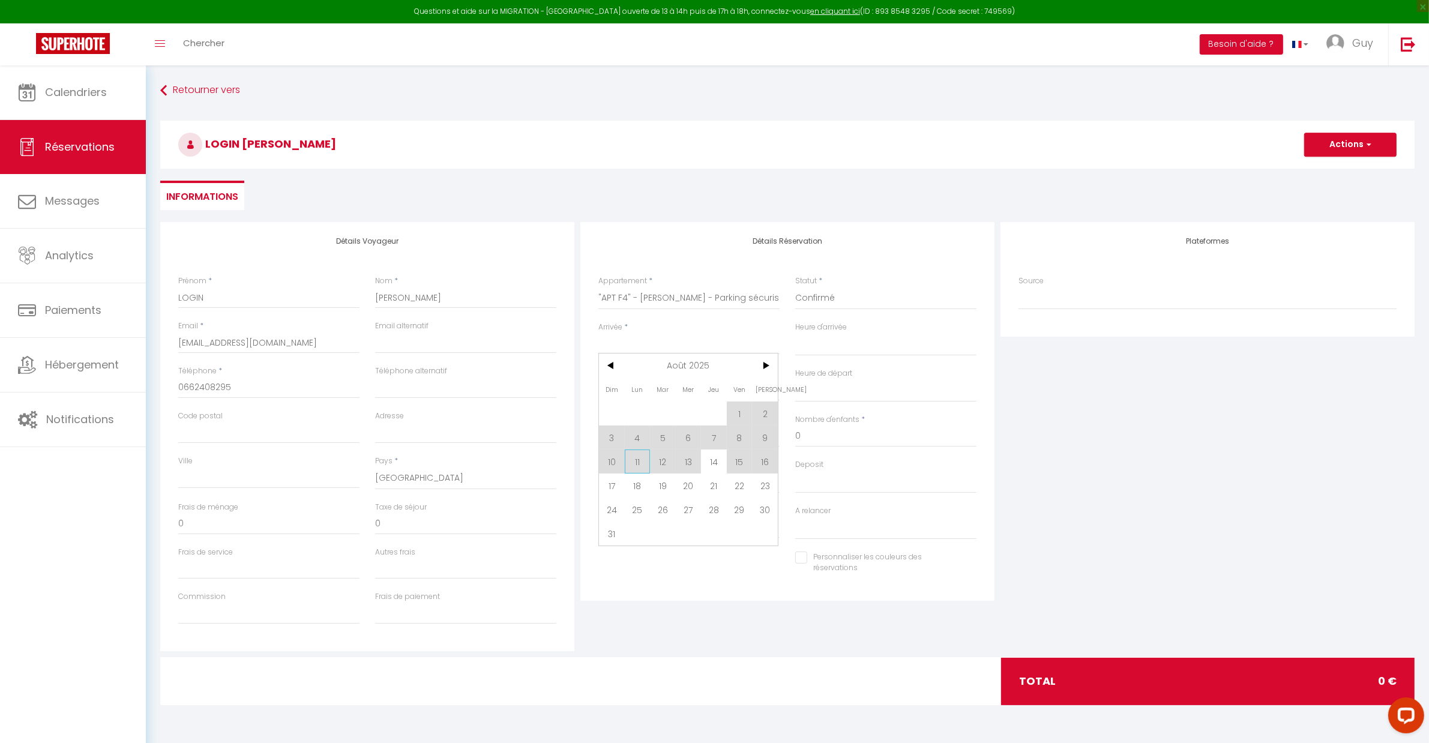
click at [633, 461] on span "11" at bounding box center [638, 462] width 26 height 24
type input "Lun 11 Août 2025"
select select
type input "[DATE]"
select select
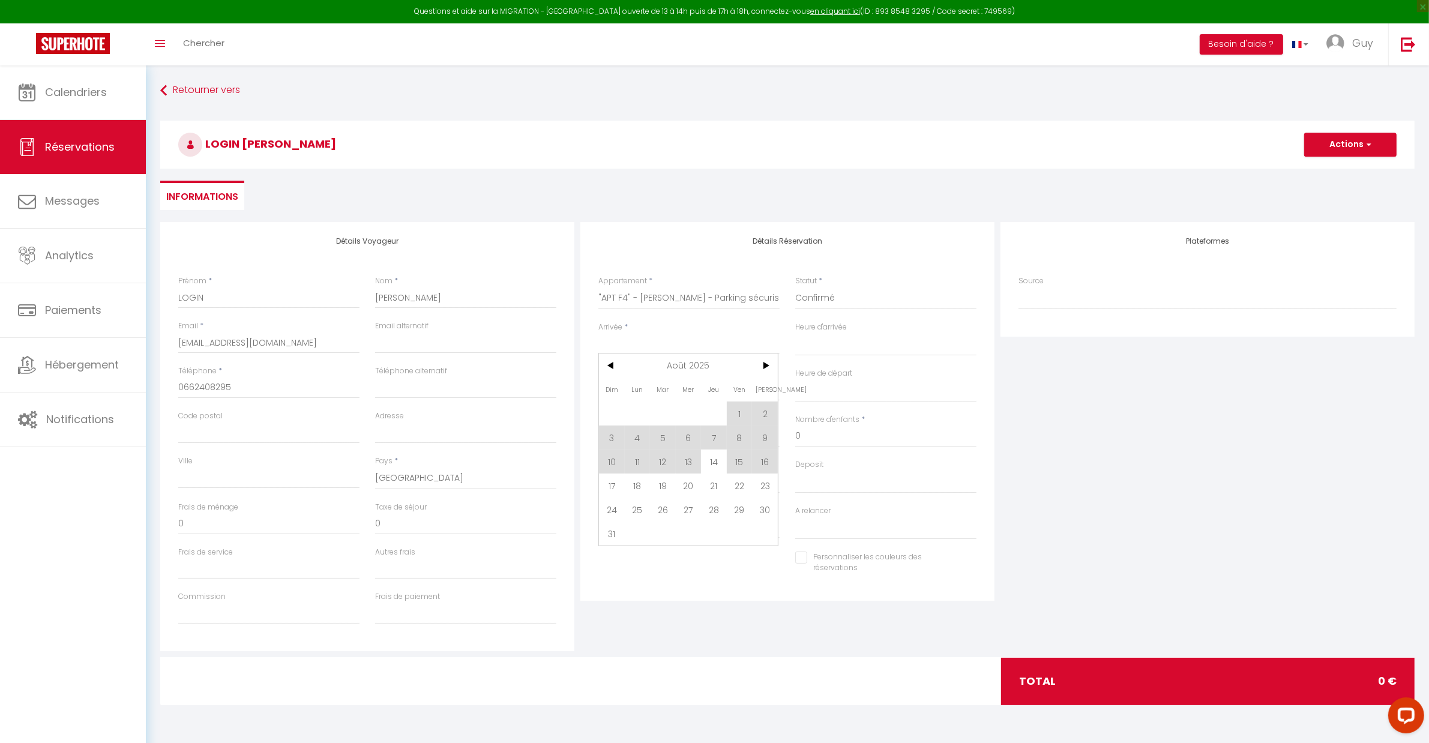
select select
checkbox input "false"
select select
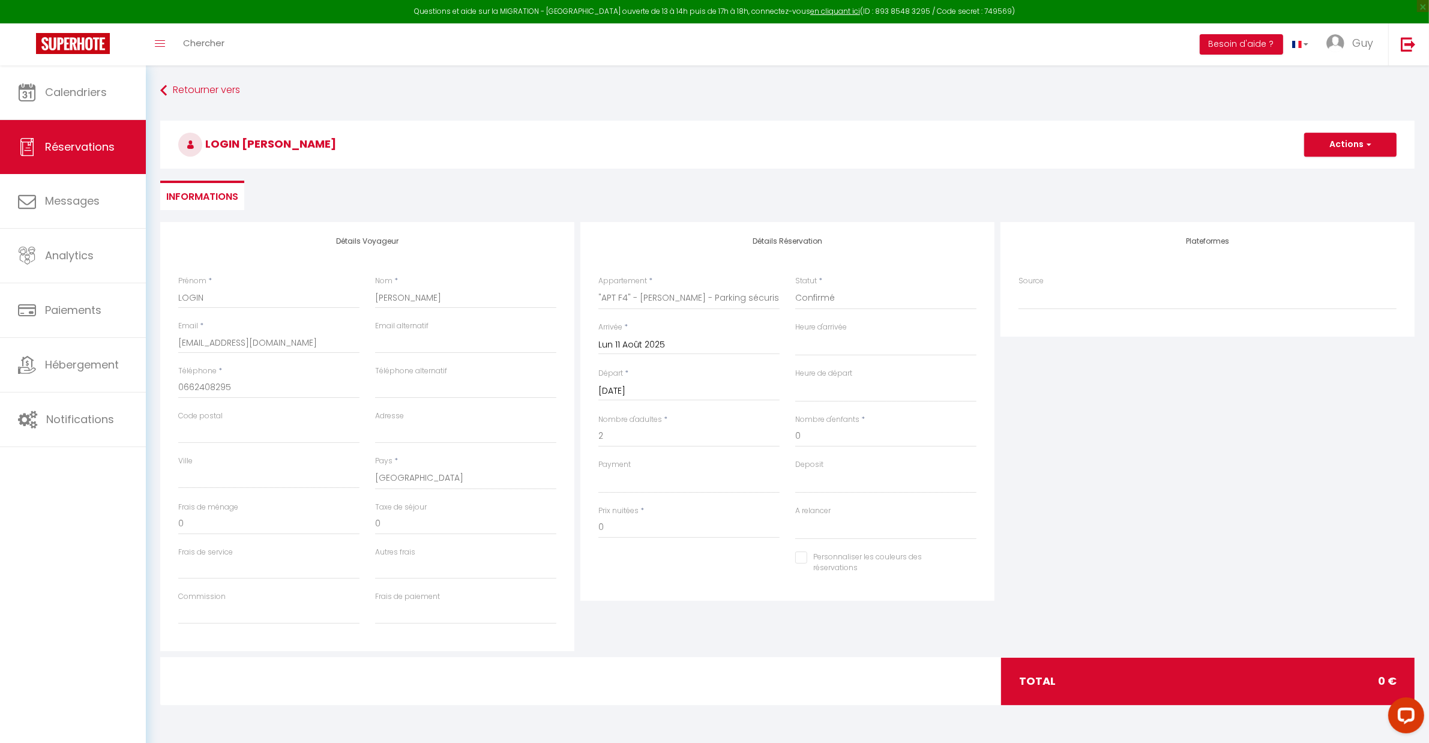
select select
checkbox input "false"
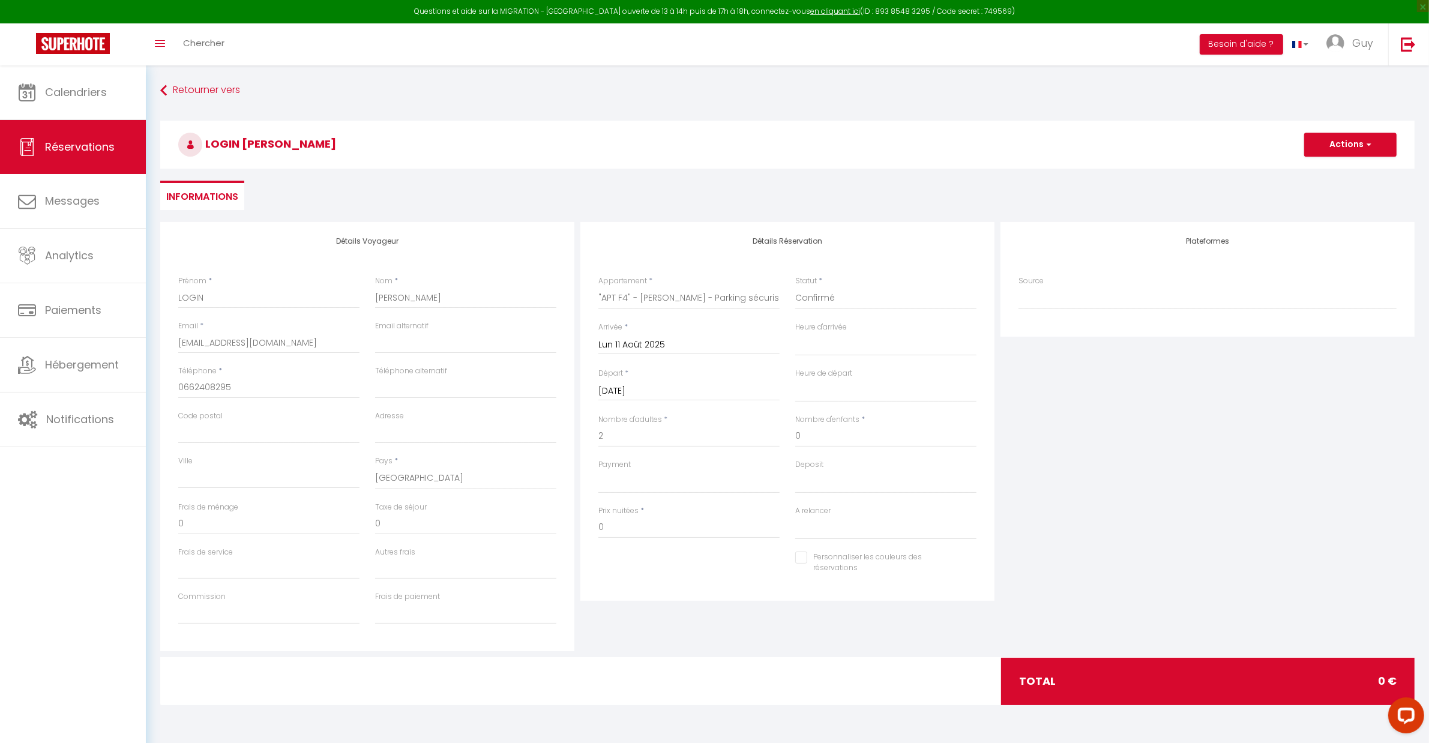
click at [637, 391] on input "[DATE]" at bounding box center [688, 392] width 181 height 16
drag, startPoint x: 715, startPoint y: 508, endPoint x: 694, endPoint y: 451, distance: 60.2
click at [716, 506] on span "14" at bounding box center [714, 507] width 26 height 24
select select
type input "[DEMOGRAPHIC_DATA][DATE]"
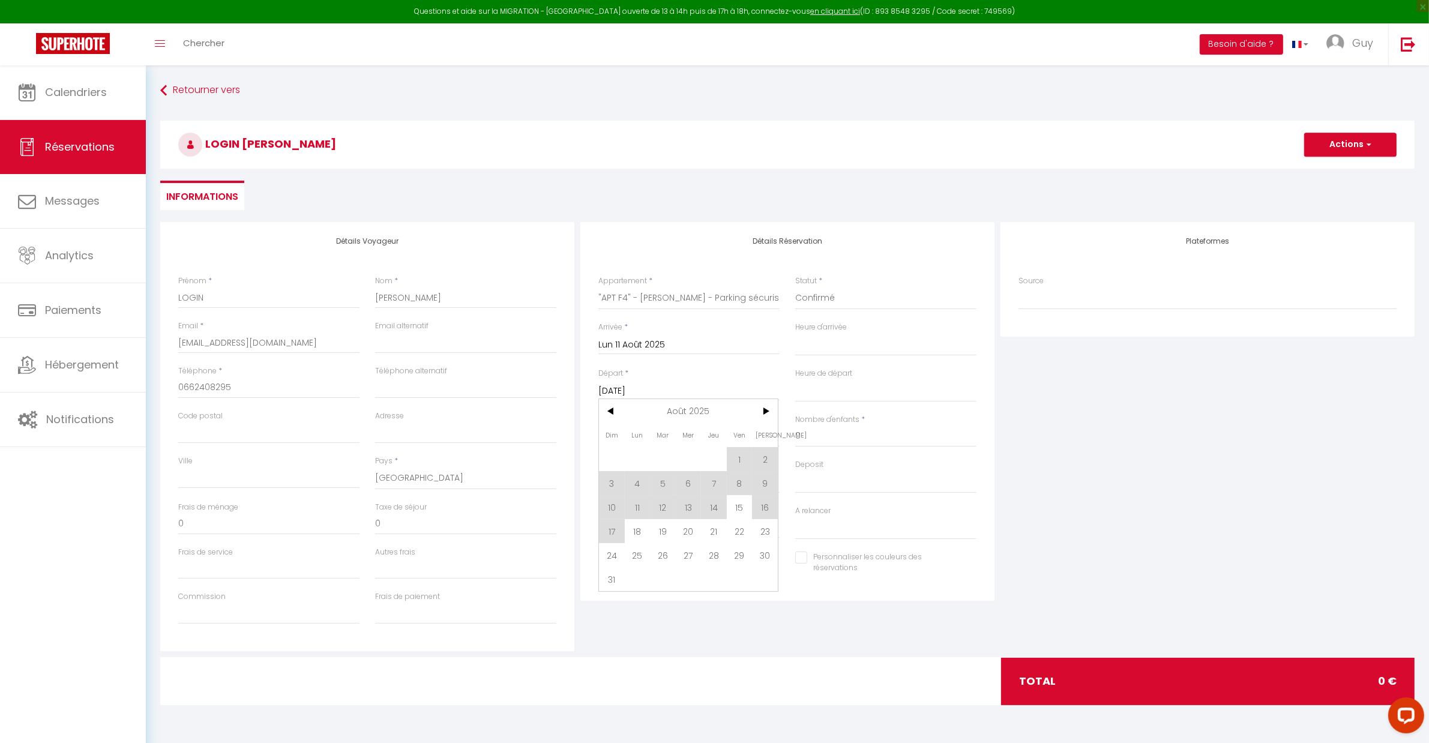
select select
checkbox input "false"
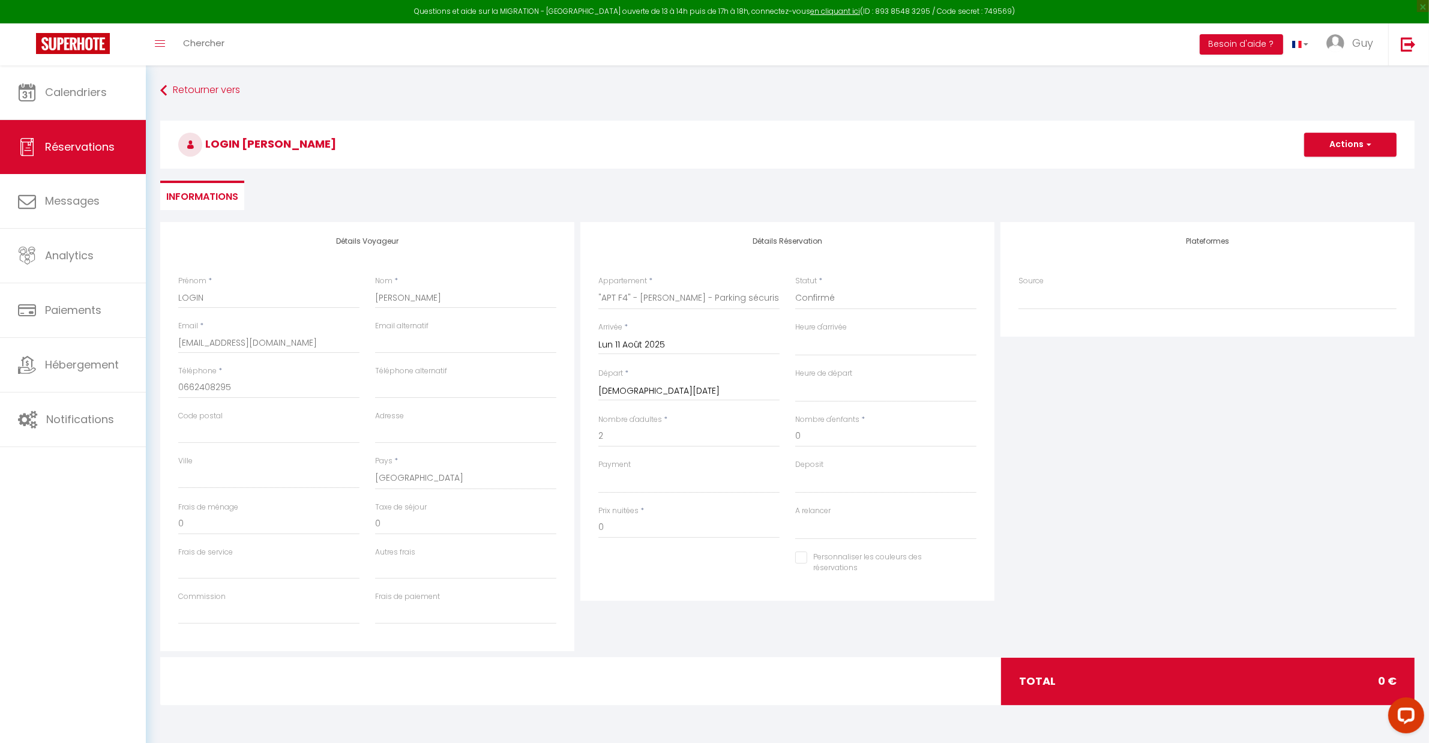
select select
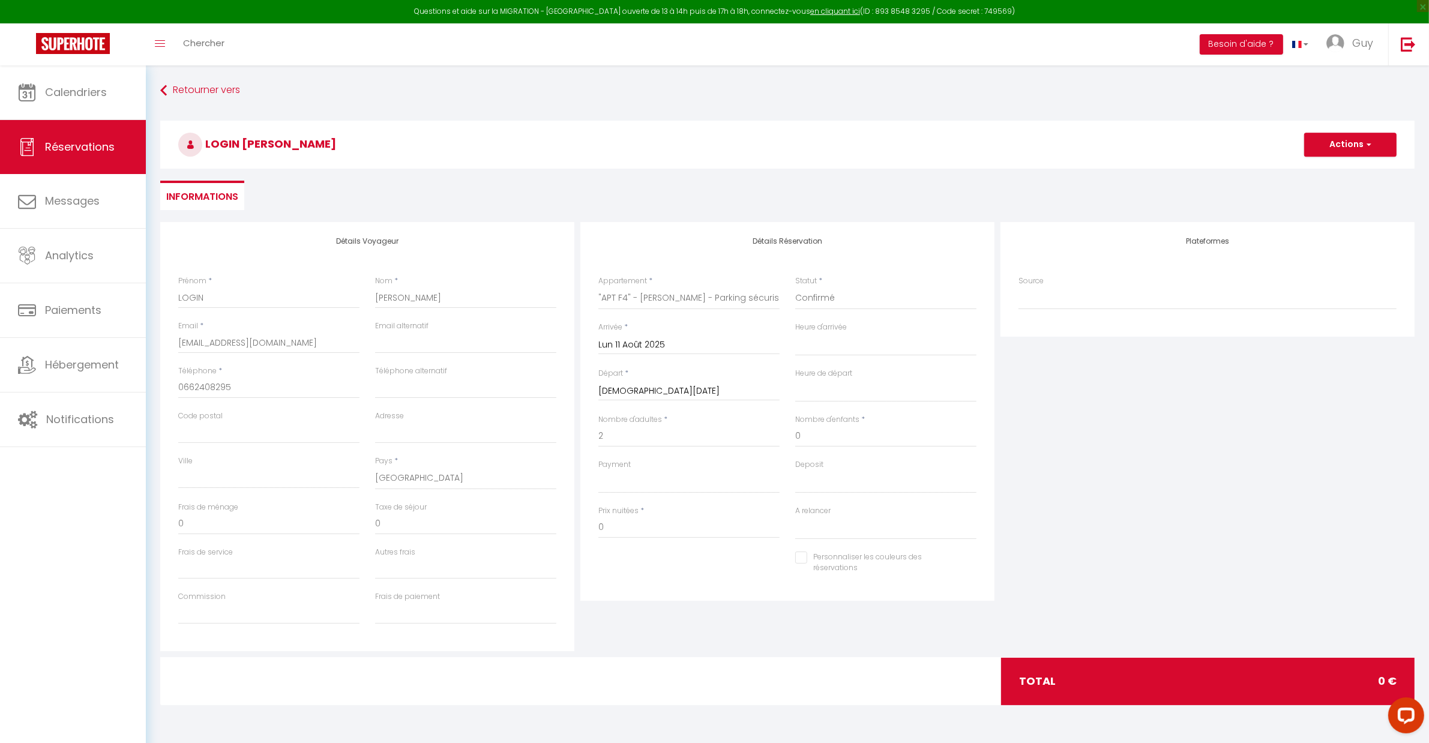
checkbox input "false"
drag, startPoint x: 592, startPoint y: 529, endPoint x: 577, endPoint y: 531, distance: 15.7
click at [577, 531] on div "Détails Réservation Appartement * "VILLA" - *HIPICA* Parking devant - Terrain t…" at bounding box center [787, 436] width 420 height 429
type input "200"
click at [626, 564] on div at bounding box center [689, 564] width 197 height 1
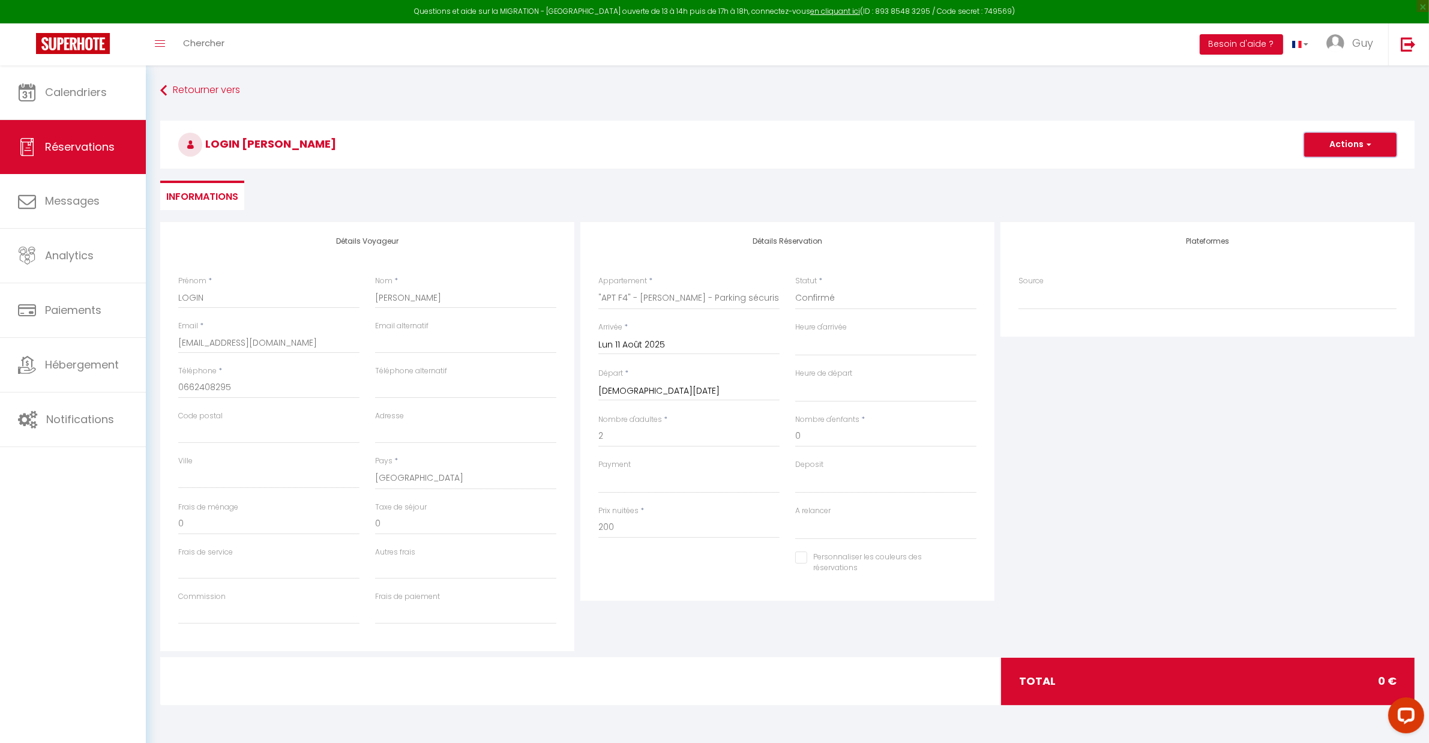
click at [1331, 144] on button "Actions" at bounding box center [1350, 145] width 92 height 24
click at [1325, 170] on link "Enregistrer" at bounding box center [1338, 171] width 95 height 16
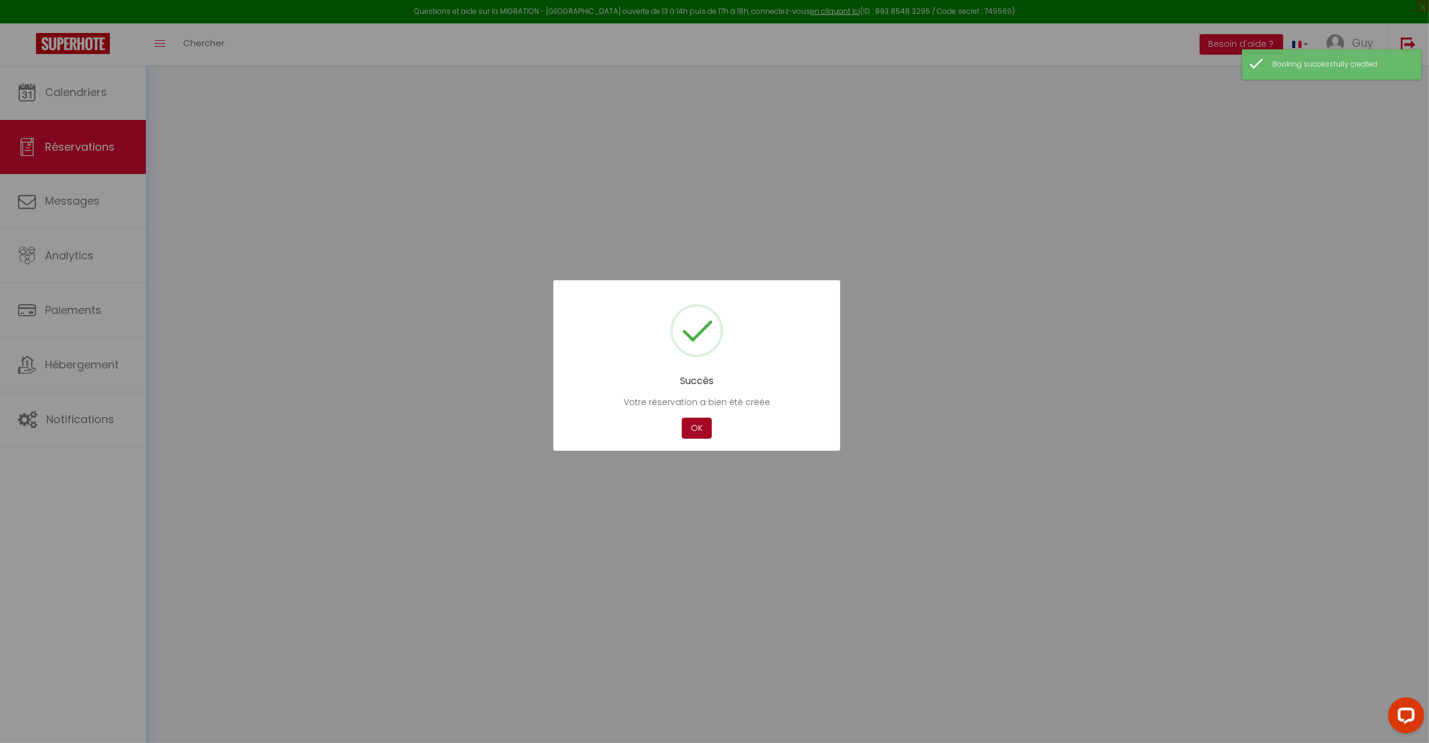
click at [683, 433] on button "OK" at bounding box center [697, 428] width 30 height 21
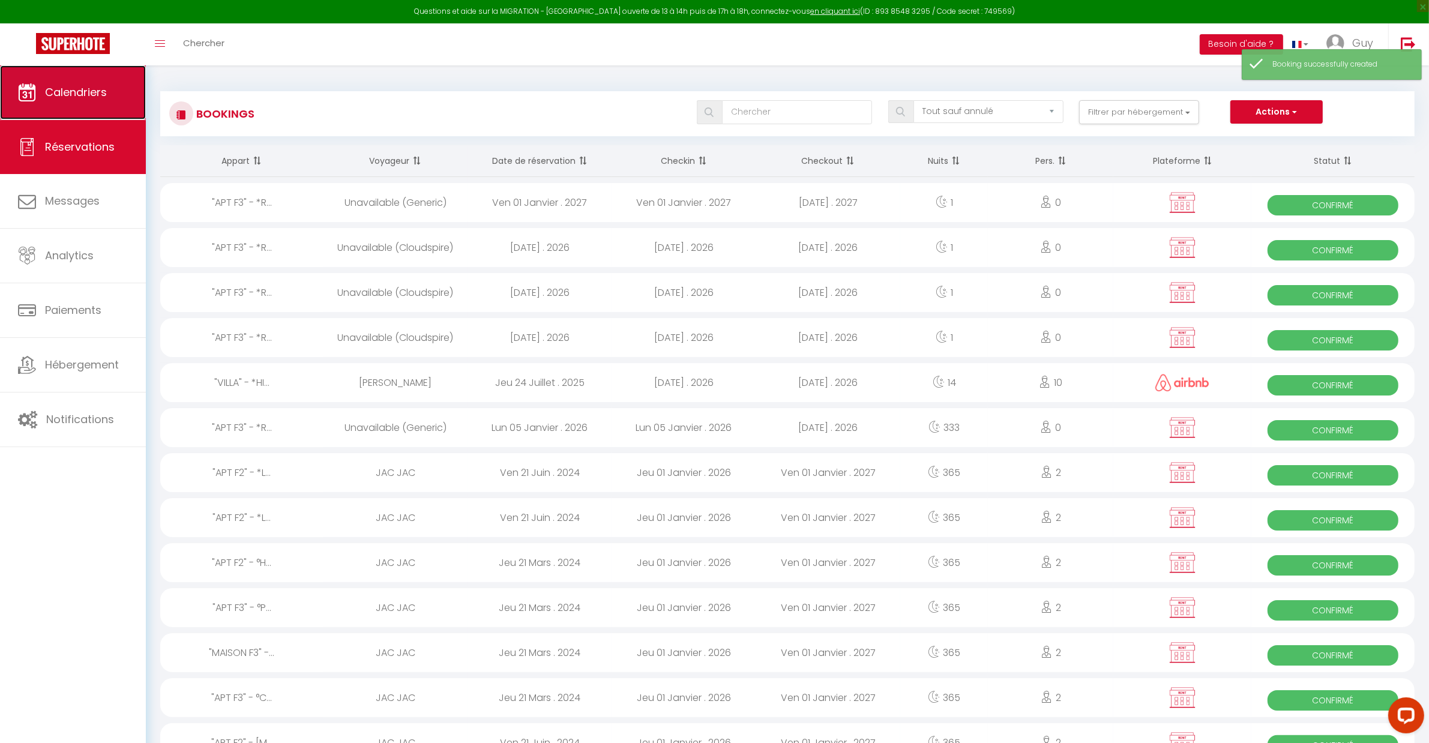
click at [99, 94] on span "Calendriers" at bounding box center [76, 92] width 62 height 15
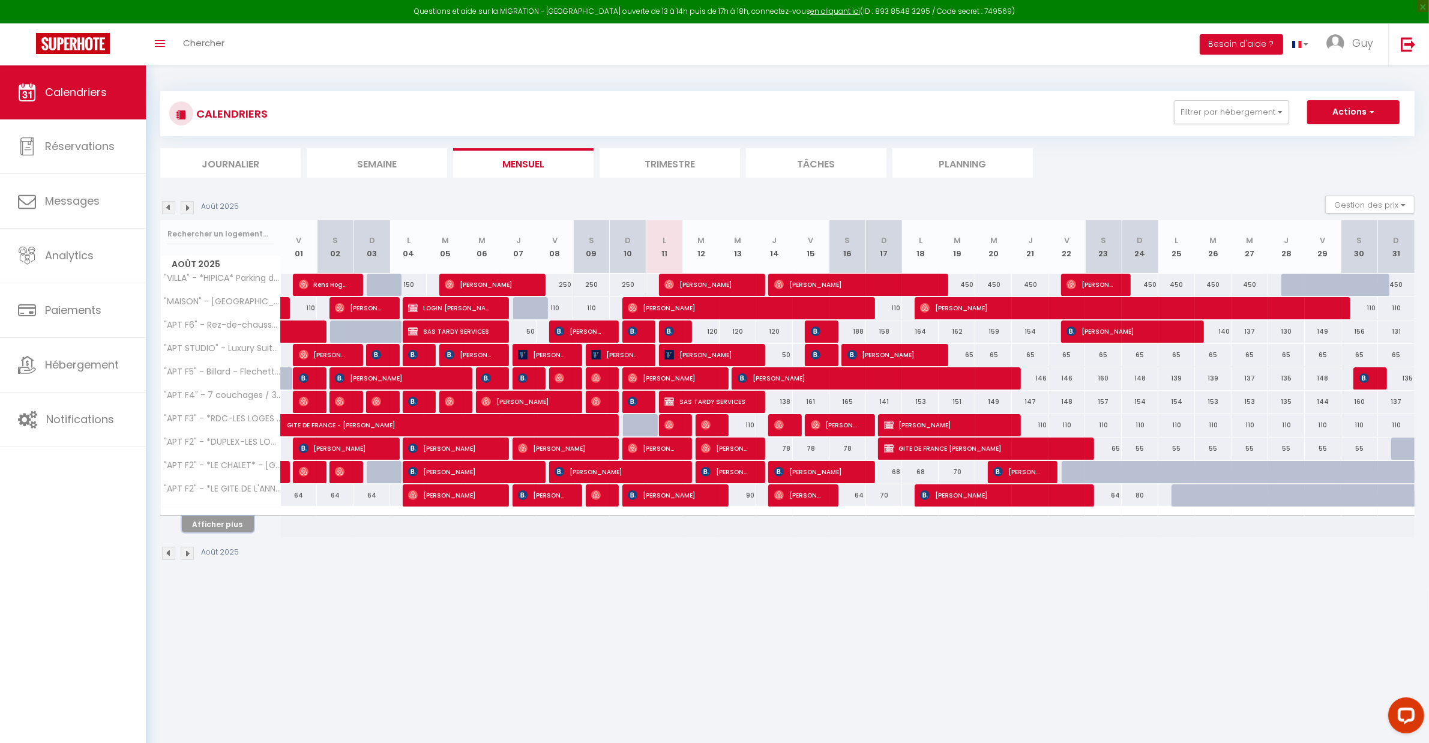
click at [229, 526] on button "Afficher plus" at bounding box center [218, 524] width 72 height 16
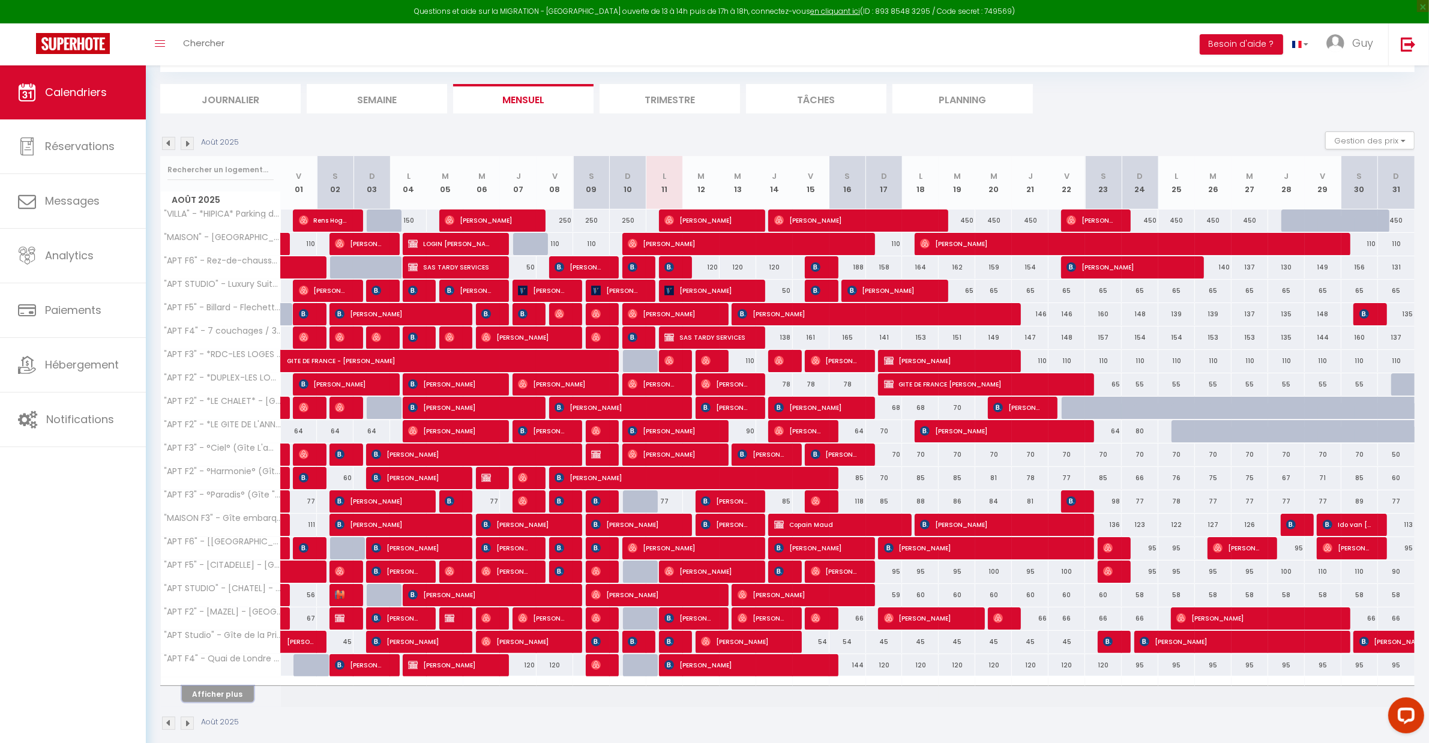
scroll to position [80, 0]
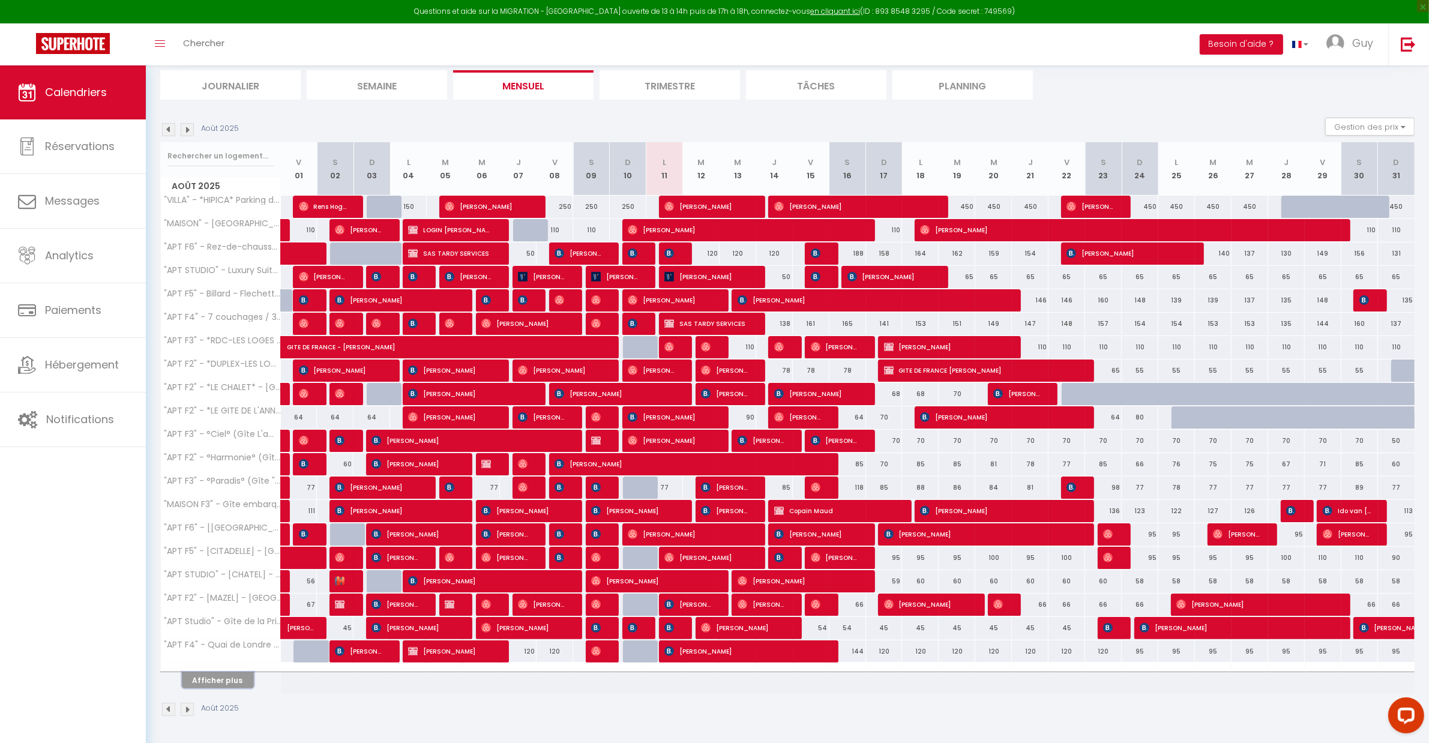
drag, startPoint x: 238, startPoint y: 681, endPoint x: 244, endPoint y: 651, distance: 30.7
click at [239, 681] on button "Afficher plus" at bounding box center [218, 680] width 72 height 16
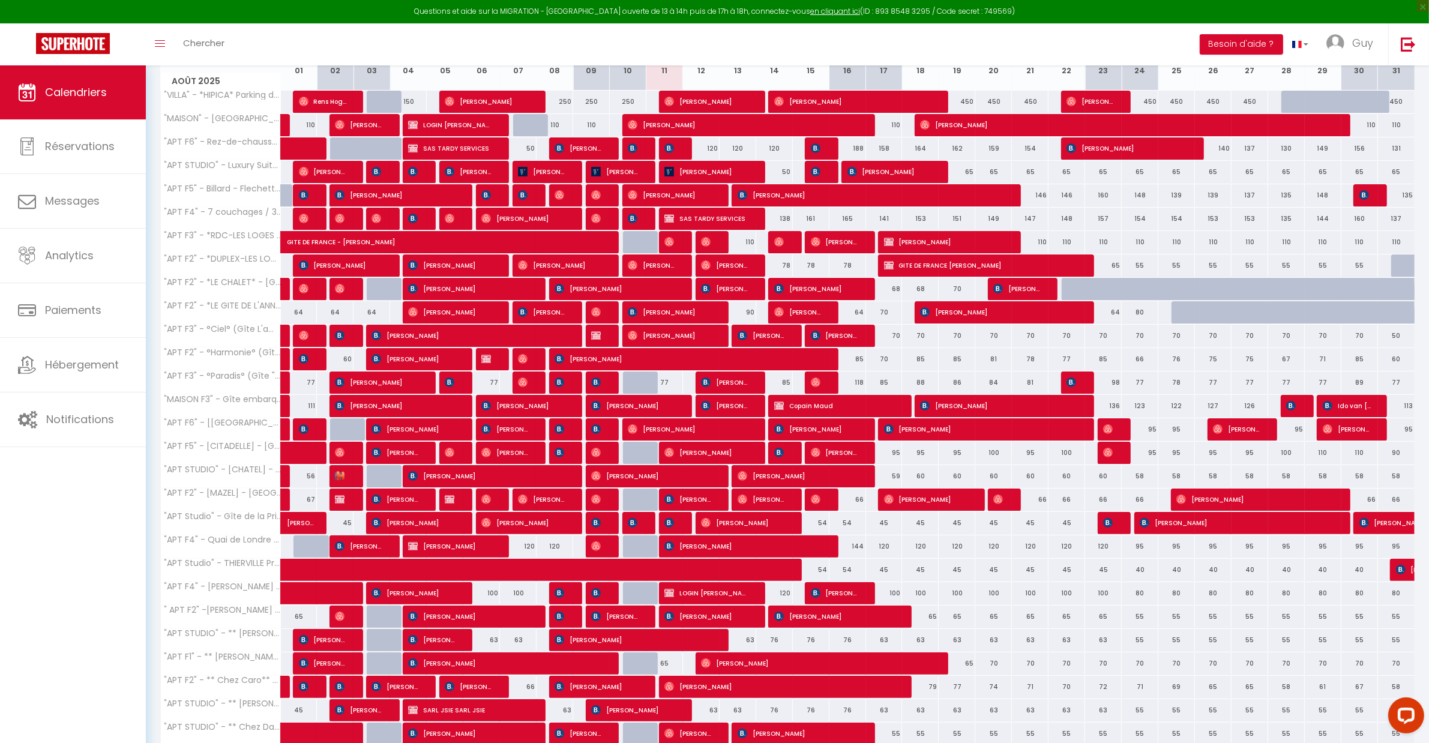
scroll to position [316, 0]
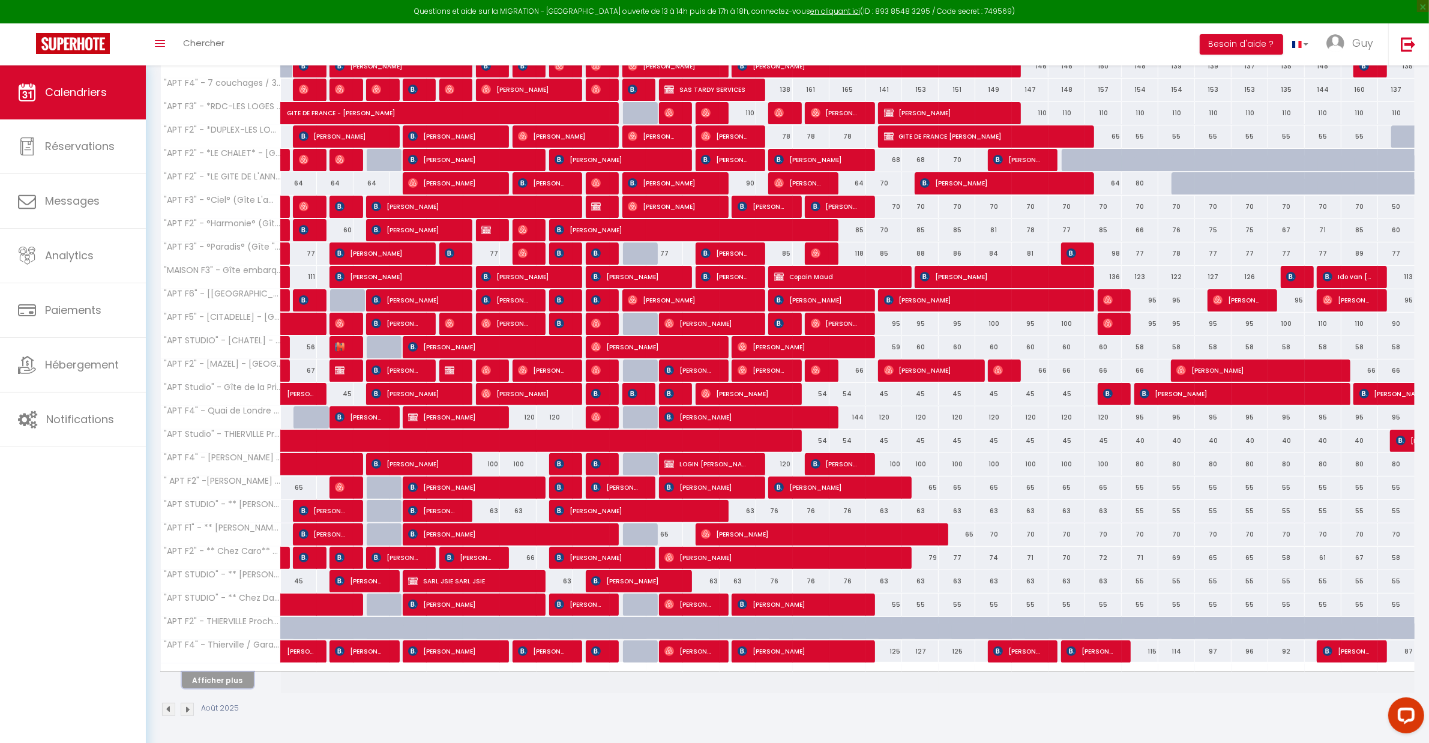
click at [210, 675] on button "Afficher plus" at bounding box center [218, 680] width 72 height 16
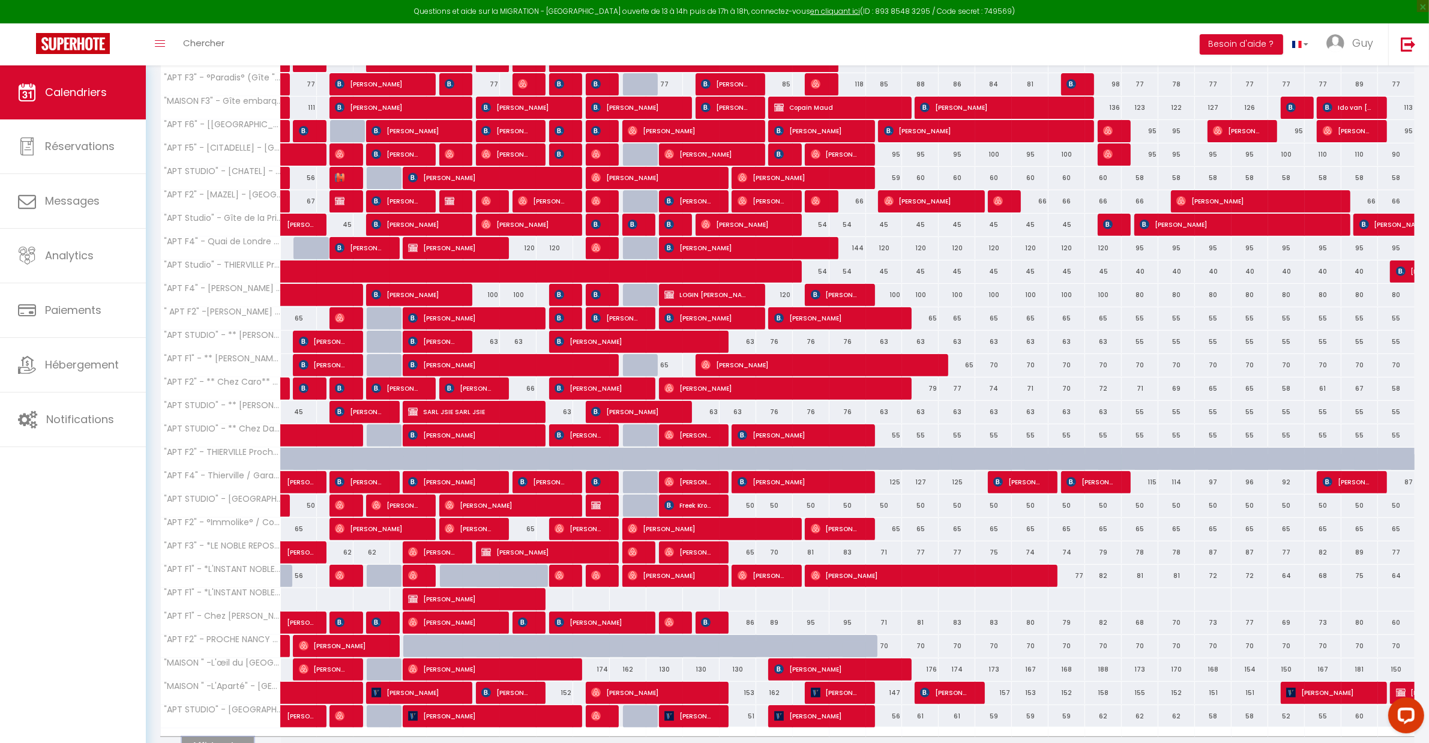
scroll to position [551, 0]
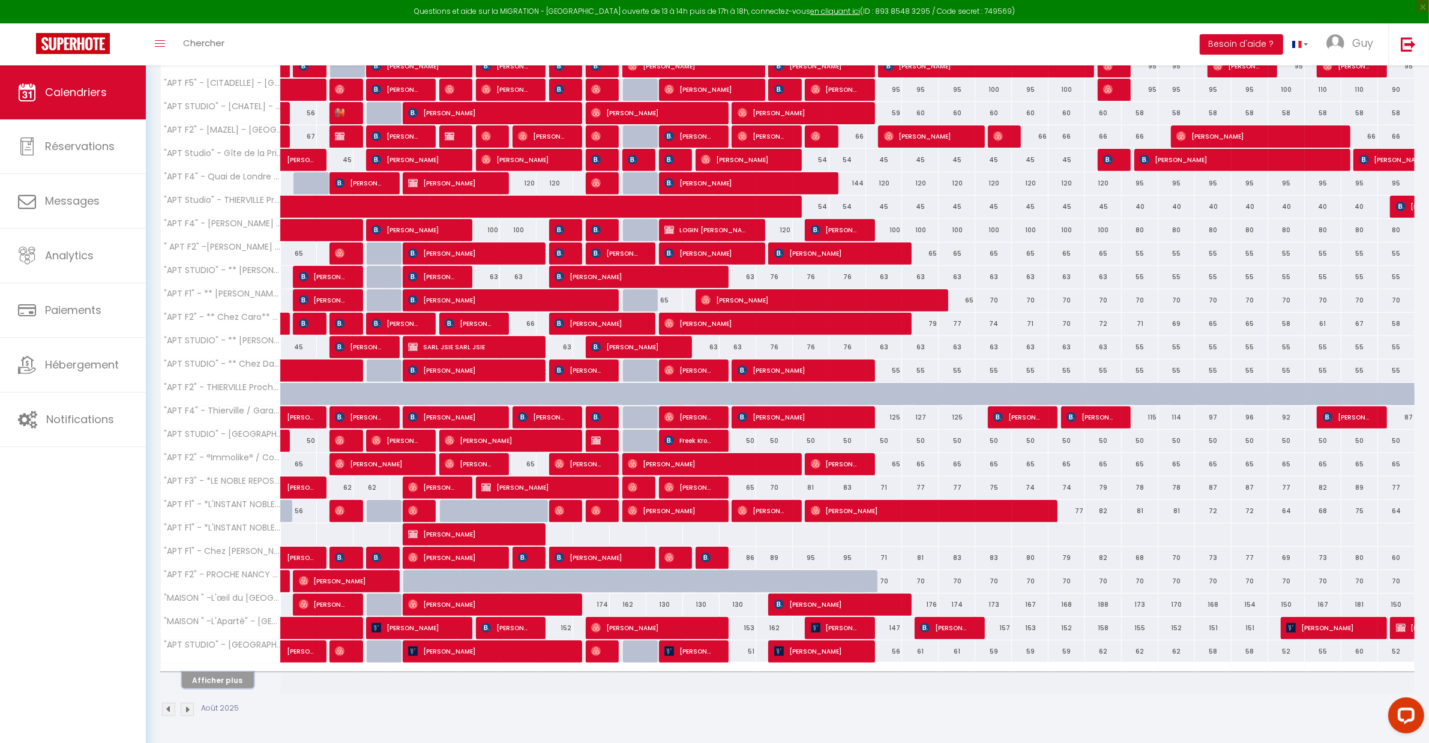
drag, startPoint x: 228, startPoint y: 679, endPoint x: 365, endPoint y: 645, distance: 140.9
click at [228, 679] on button "Afficher plus" at bounding box center [218, 680] width 72 height 16
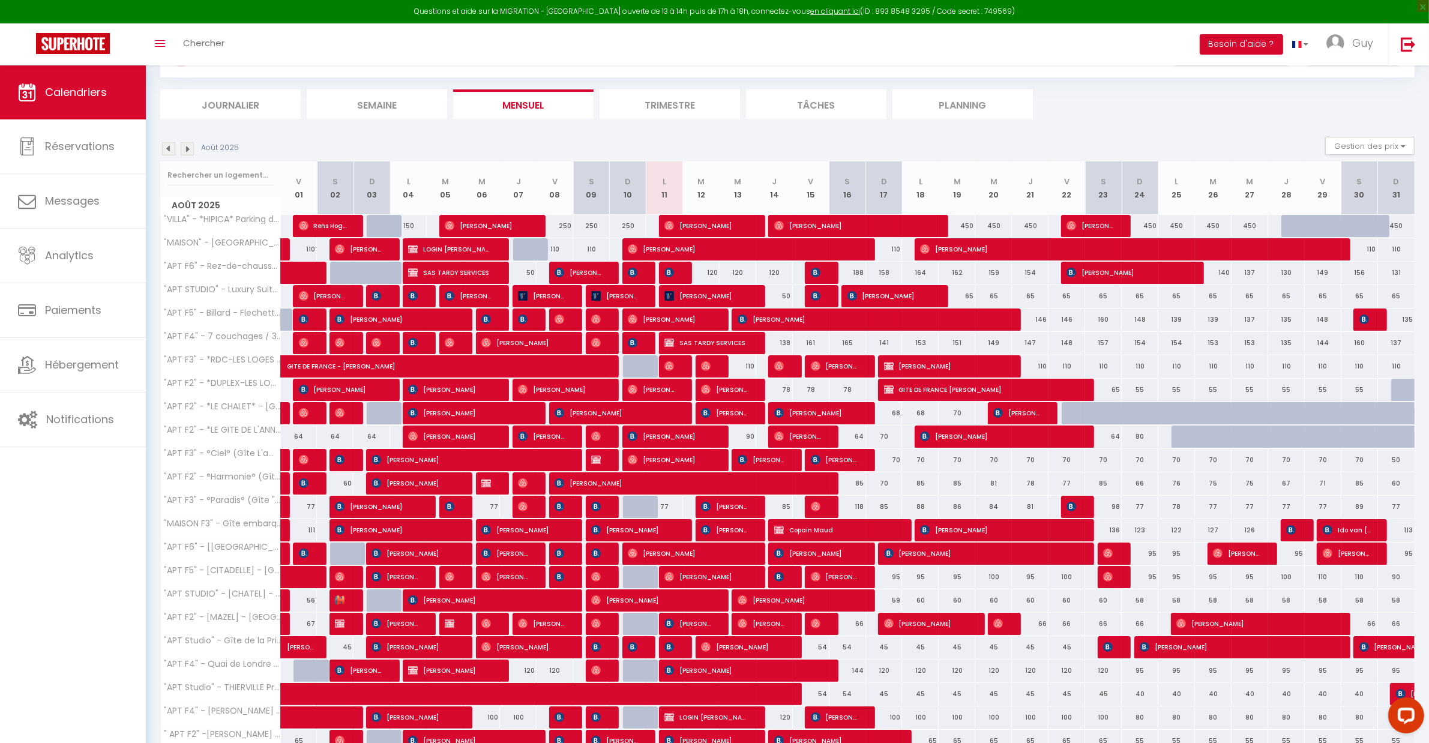
scroll to position [43, 0]
